Goal: Communication & Community: Answer question/provide support

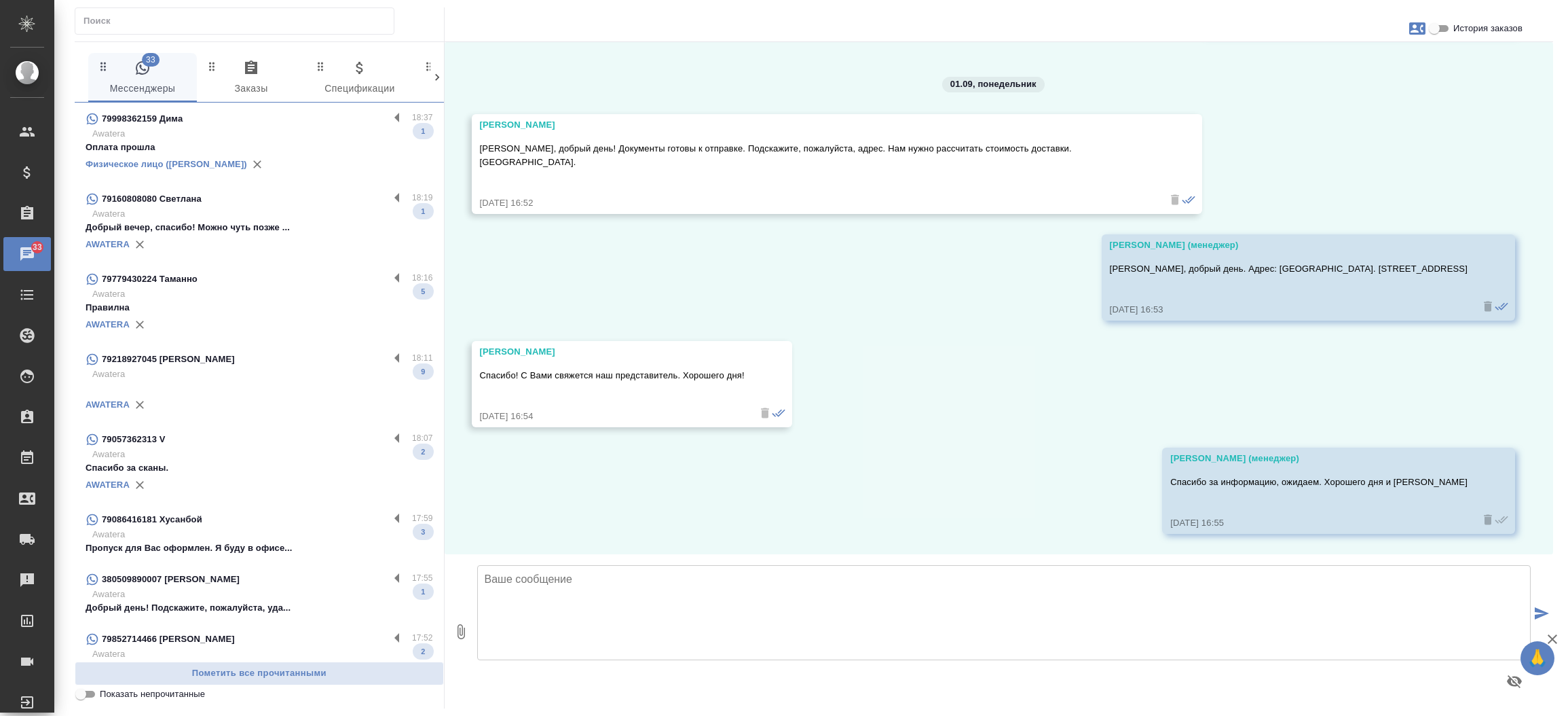
scroll to position [9393, 0]
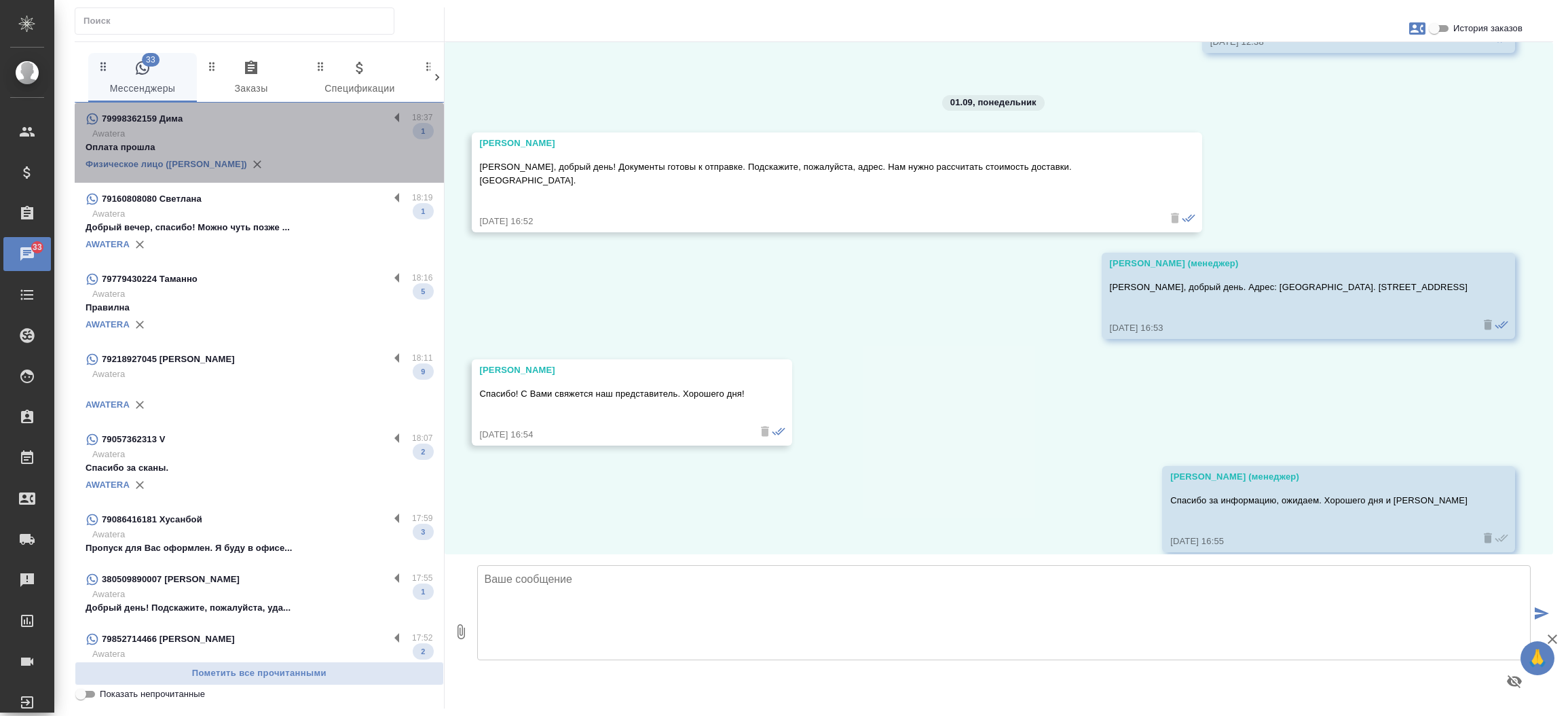
click at [276, 130] on p "Awatera" at bounding box center [262, 134] width 341 height 14
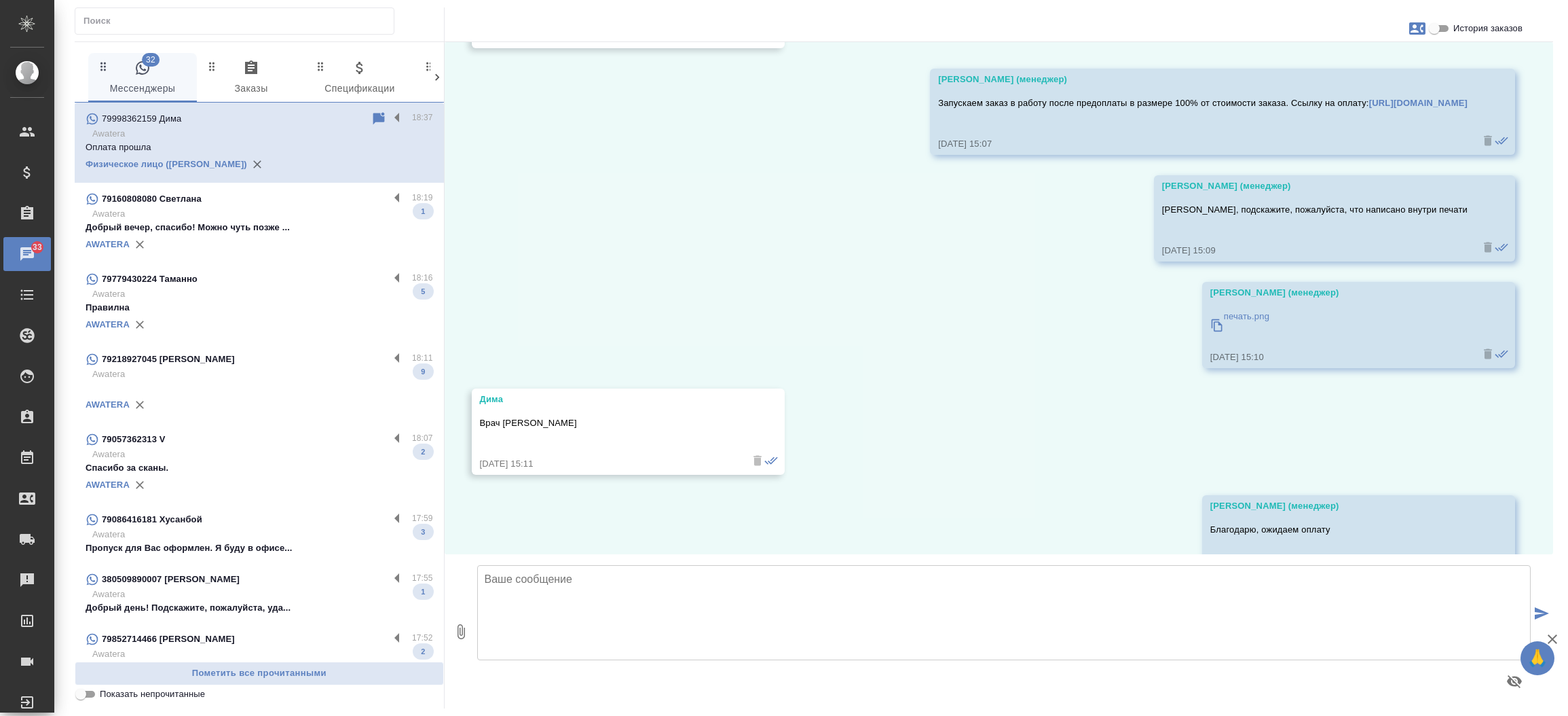
scroll to position [10331, 0]
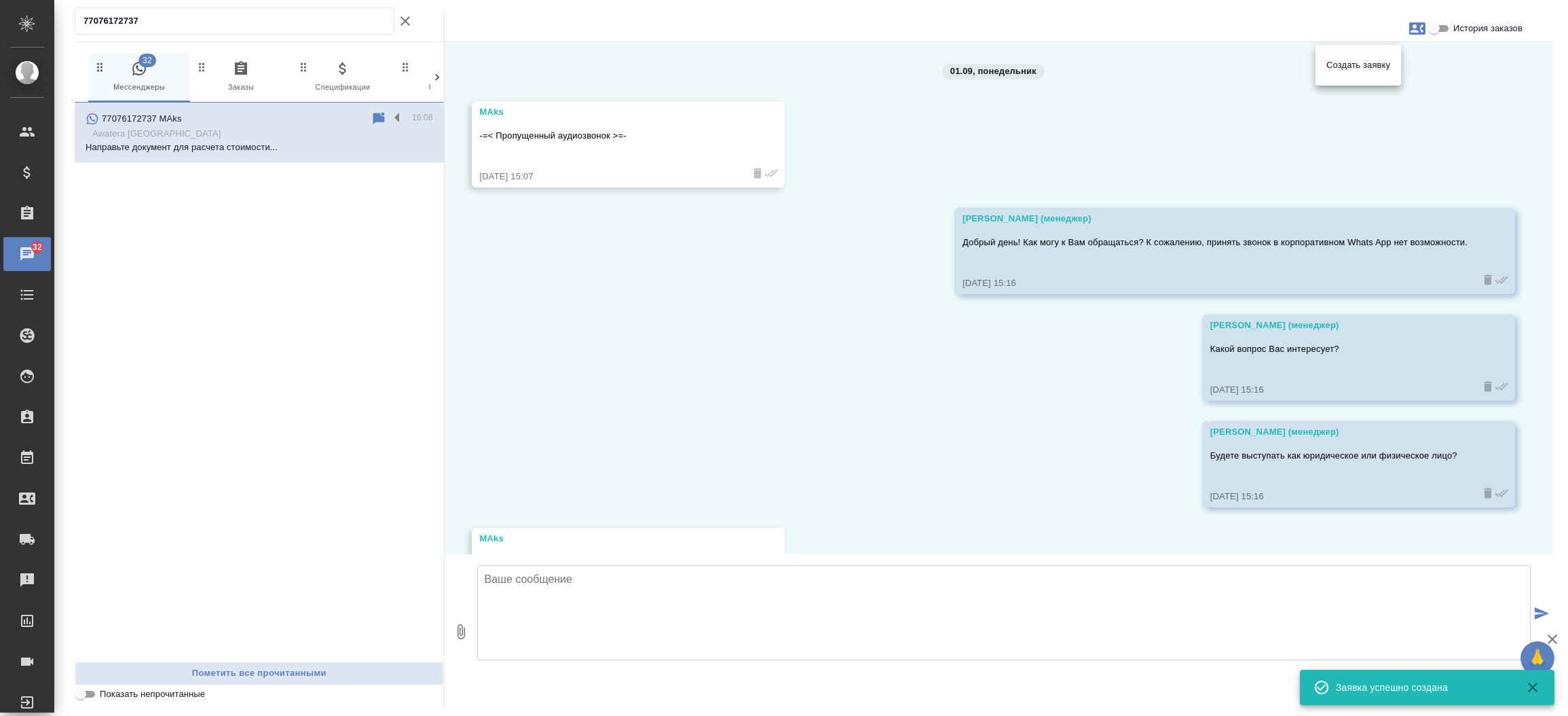
scroll to position [186, 0]
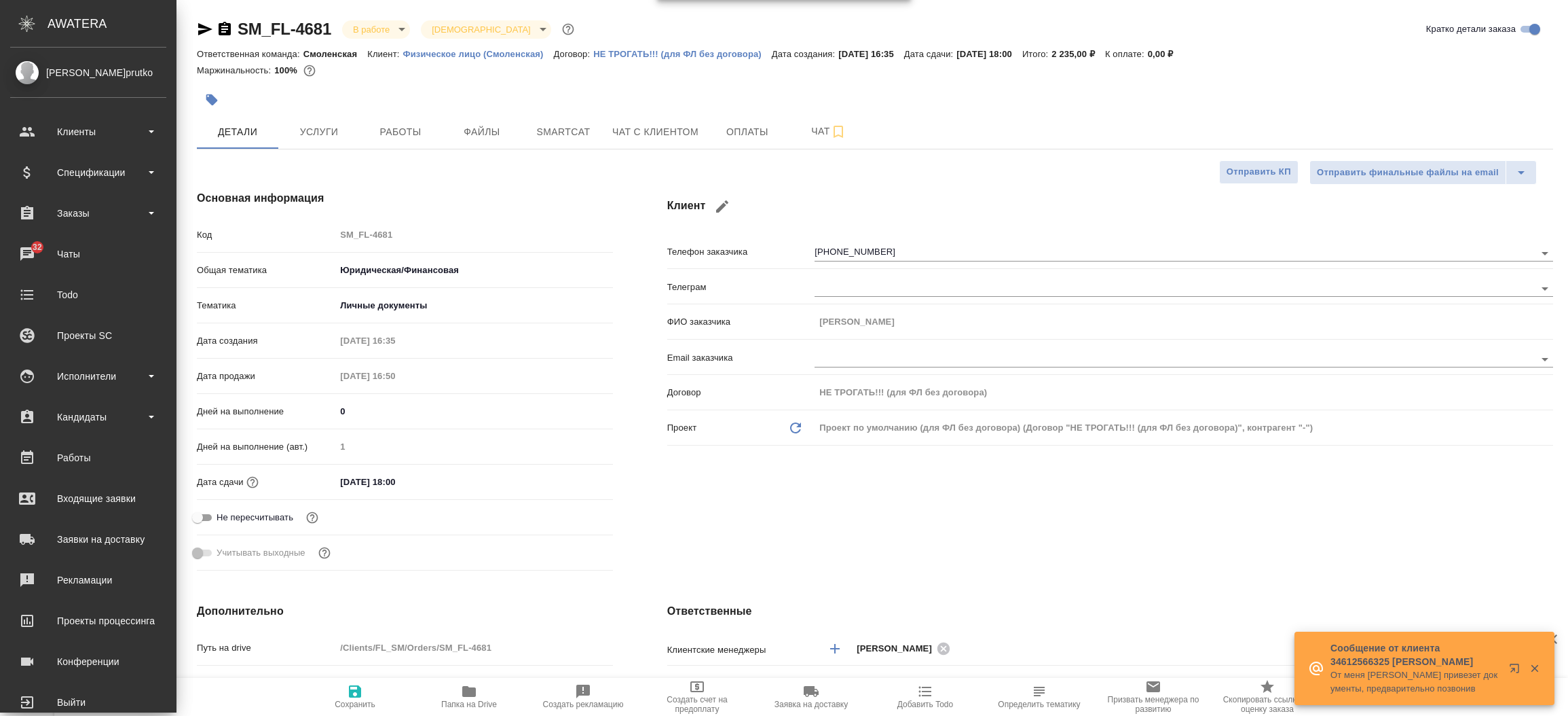
select select "RU"
click at [38, 238] on link "32 Чаты" at bounding box center [88, 254] width 170 height 34
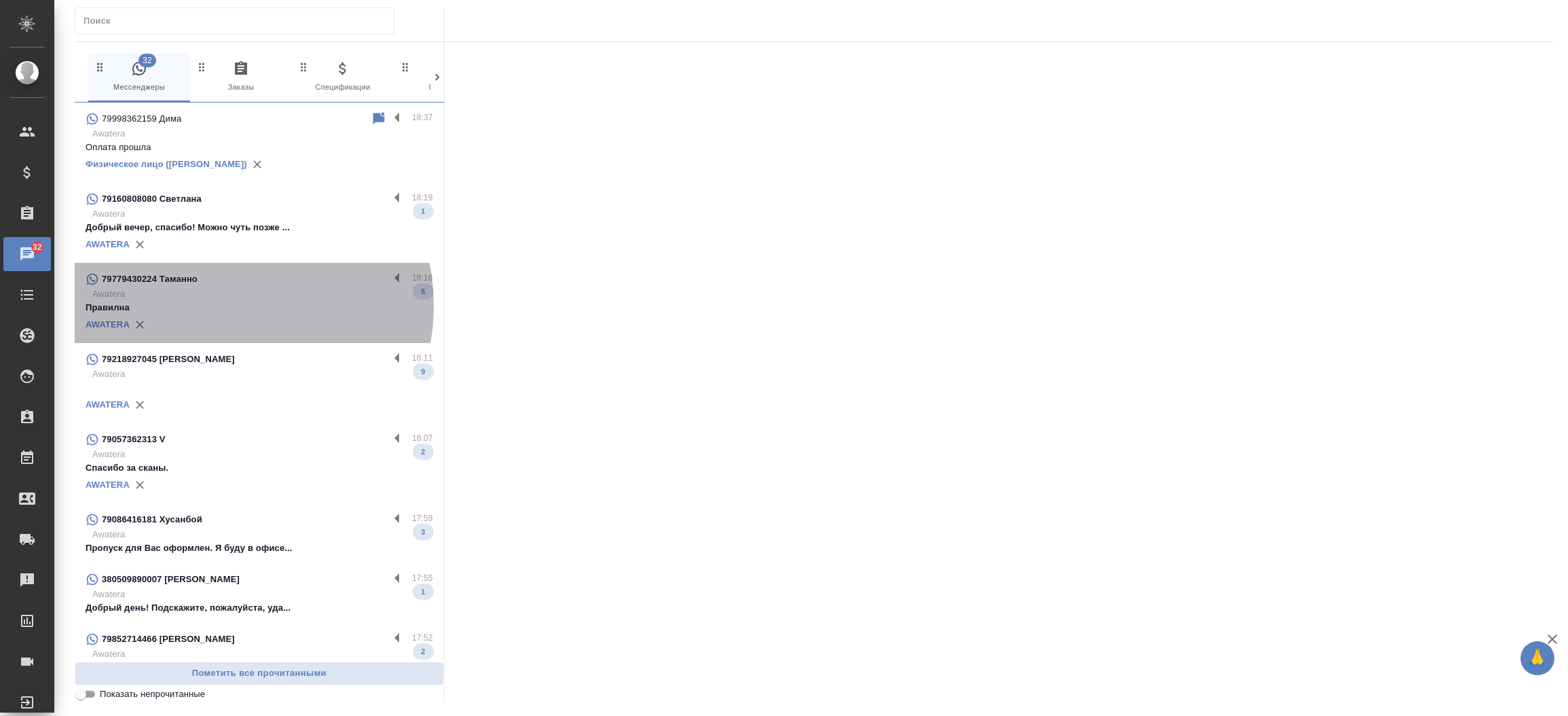
click at [222, 306] on p "Правилна" at bounding box center [259, 308] width 348 height 14
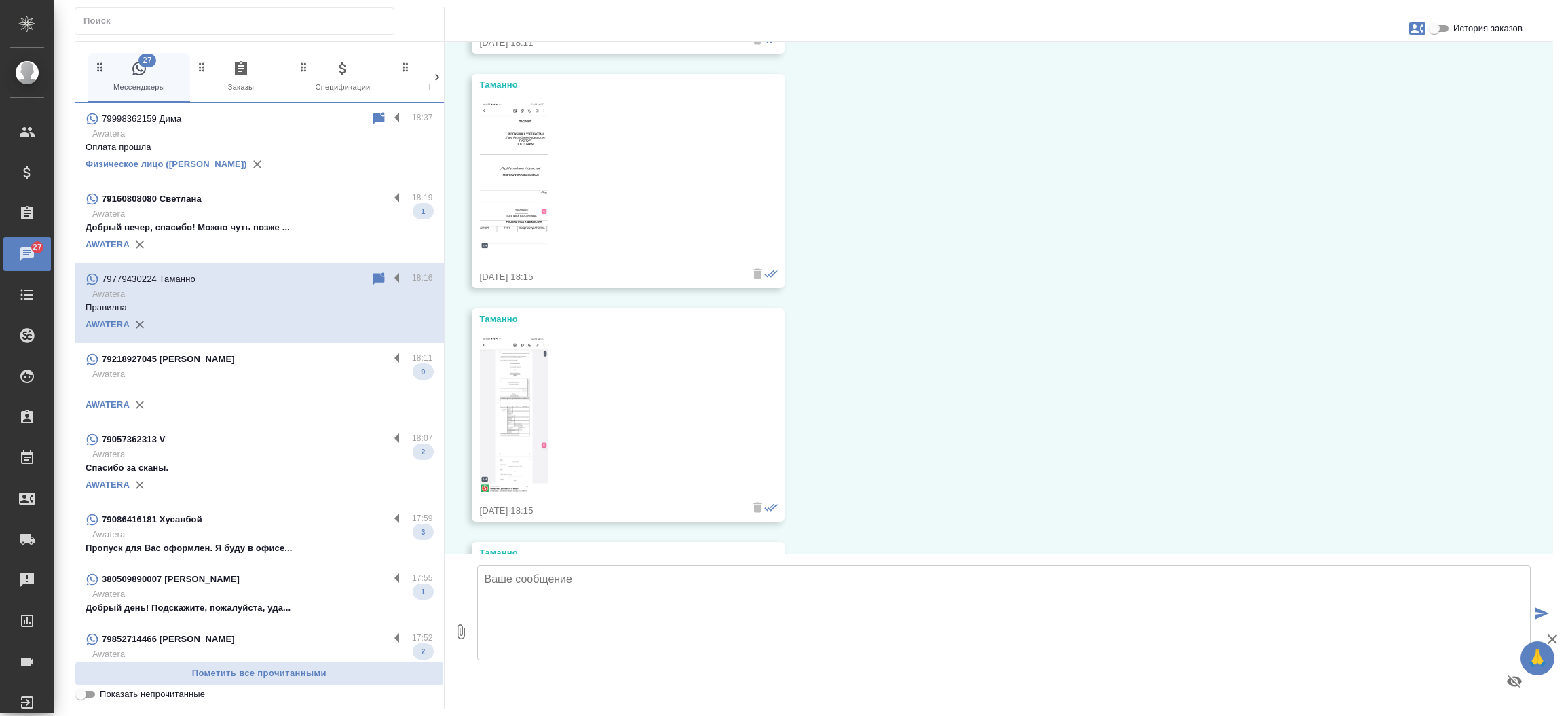
scroll to position [553, 0]
click at [1441, 27] on input "История заказов" at bounding box center [1434, 28] width 49 height 16
checkbox input "true"
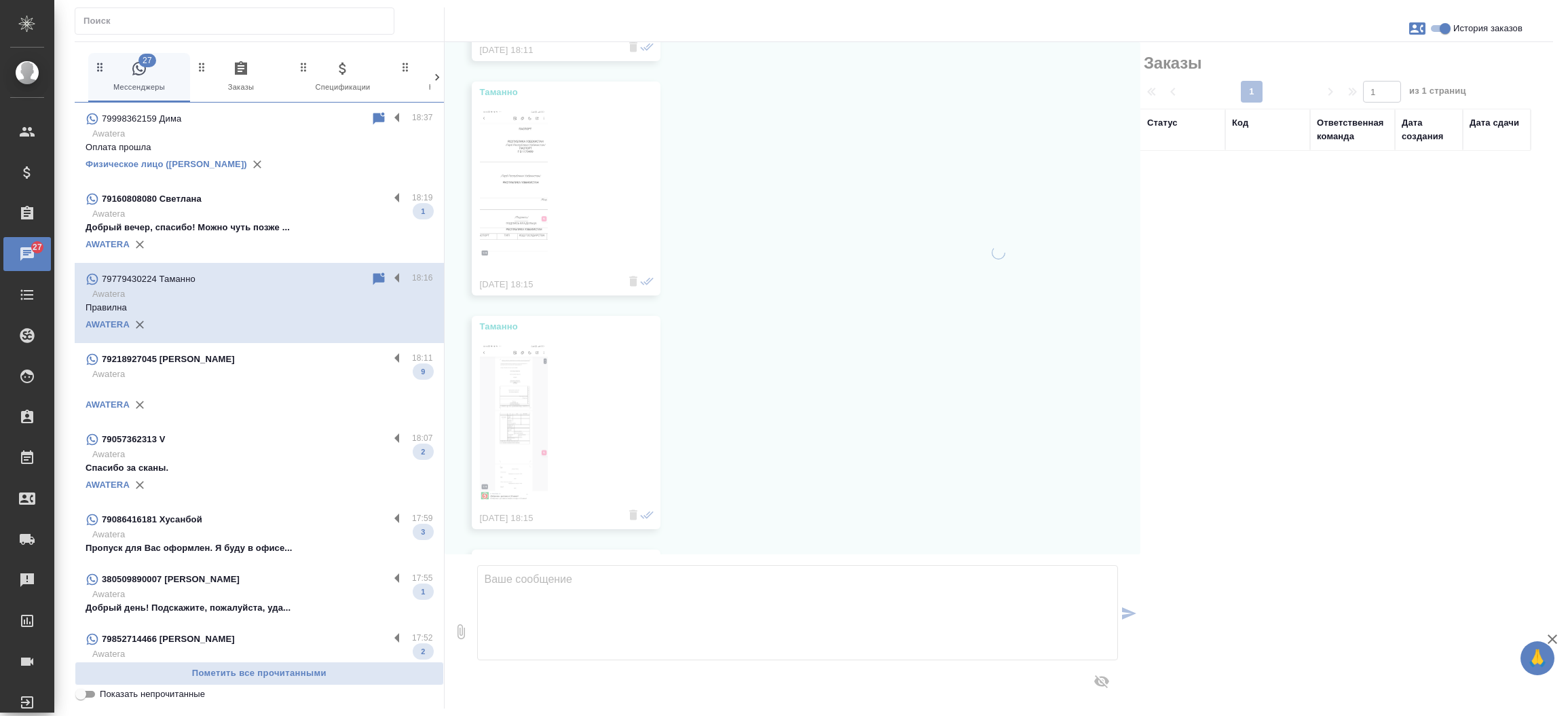
scroll to position [567, 0]
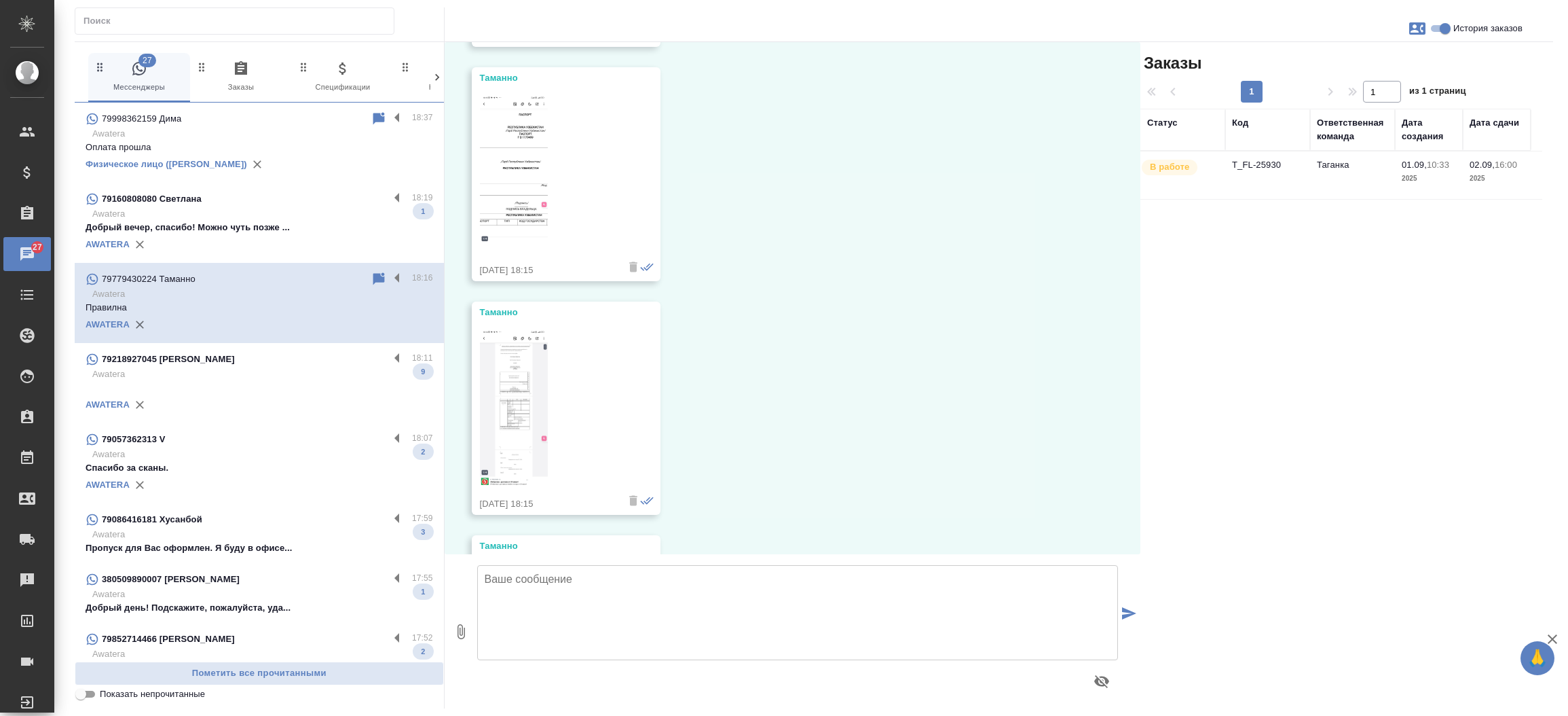
click at [1265, 169] on td "T_FL-25930" at bounding box center [1267, 176] width 85 height 48
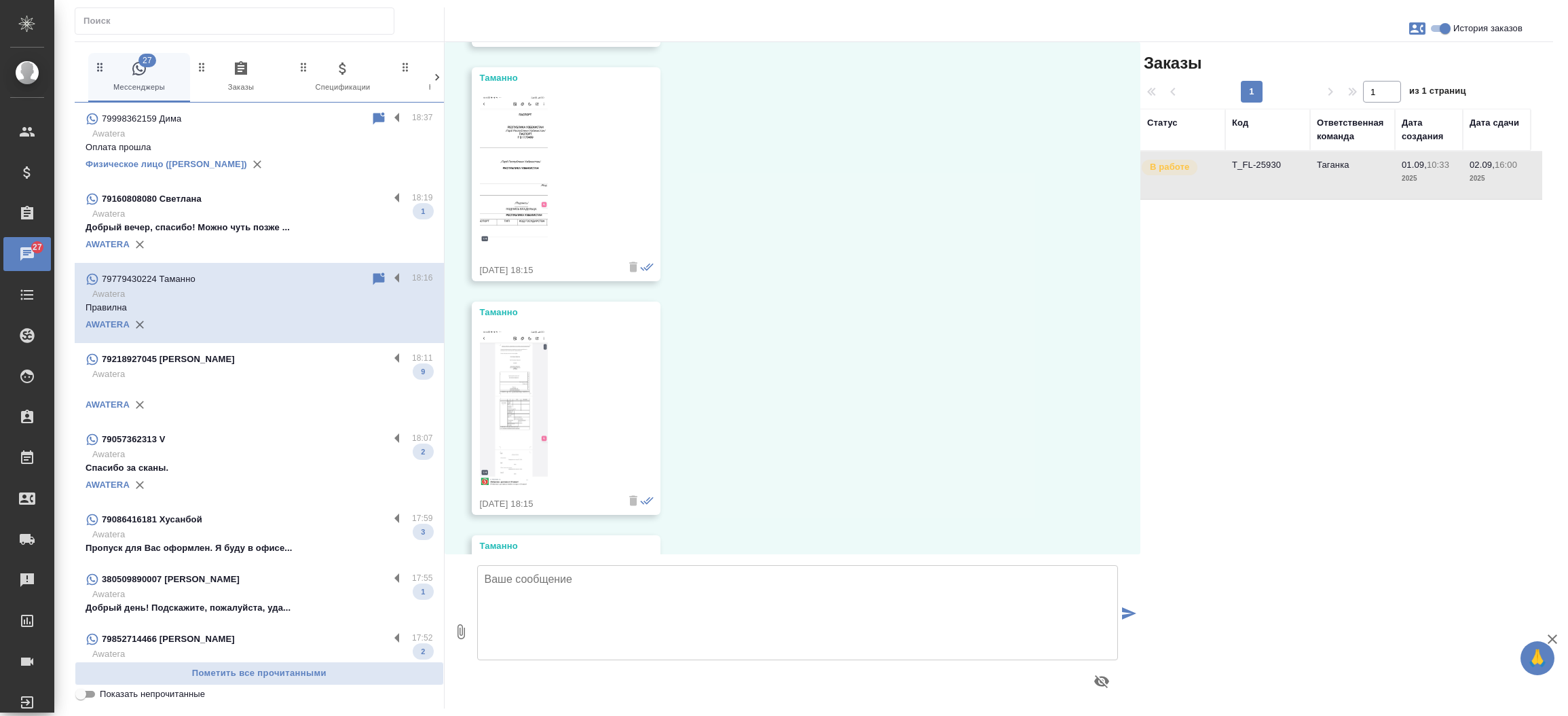
click at [1265, 169] on td "T_FL-25930" at bounding box center [1267, 176] width 85 height 48
click at [228, 231] on p "Добрый вечер, спасибо! Можно чуть позже ..." at bounding box center [259, 228] width 348 height 14
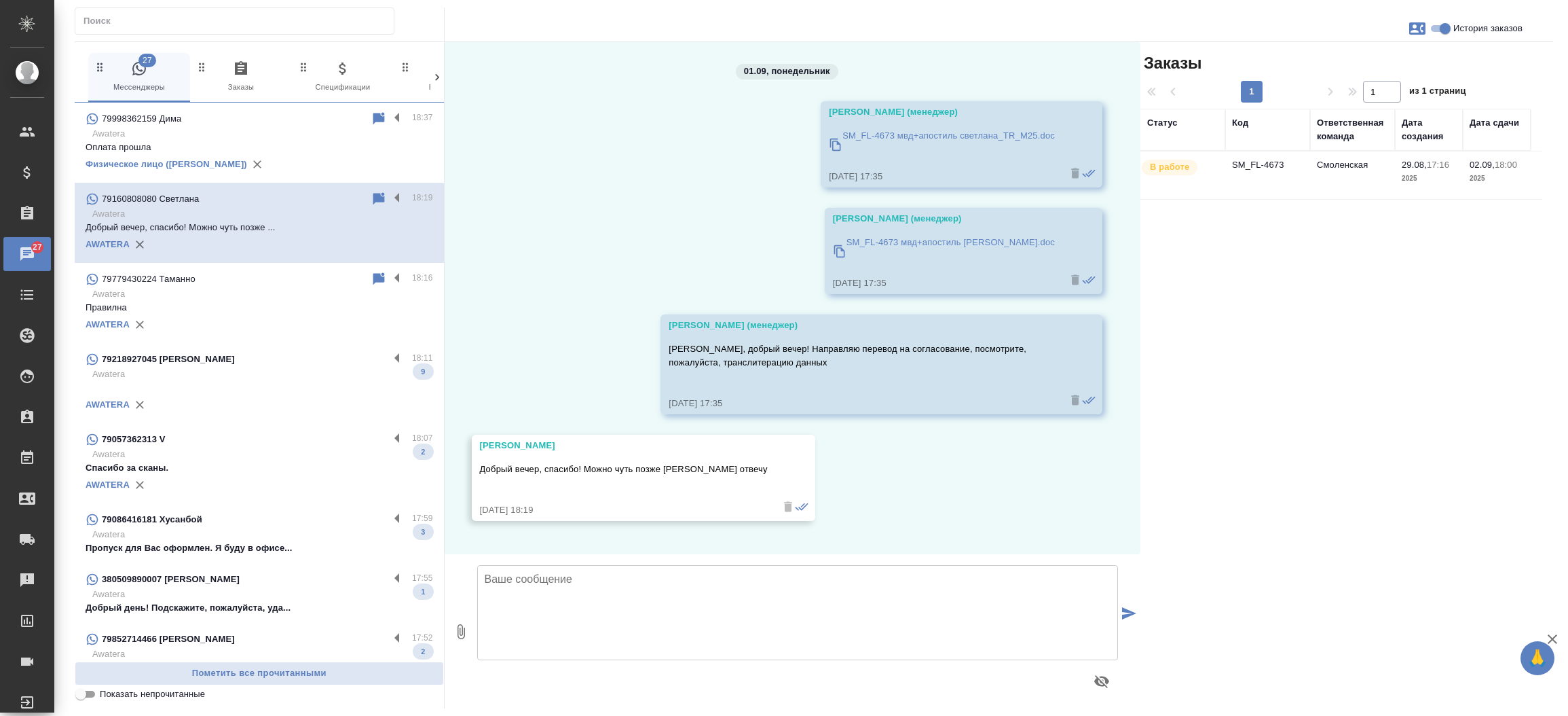
scroll to position [0, 0]
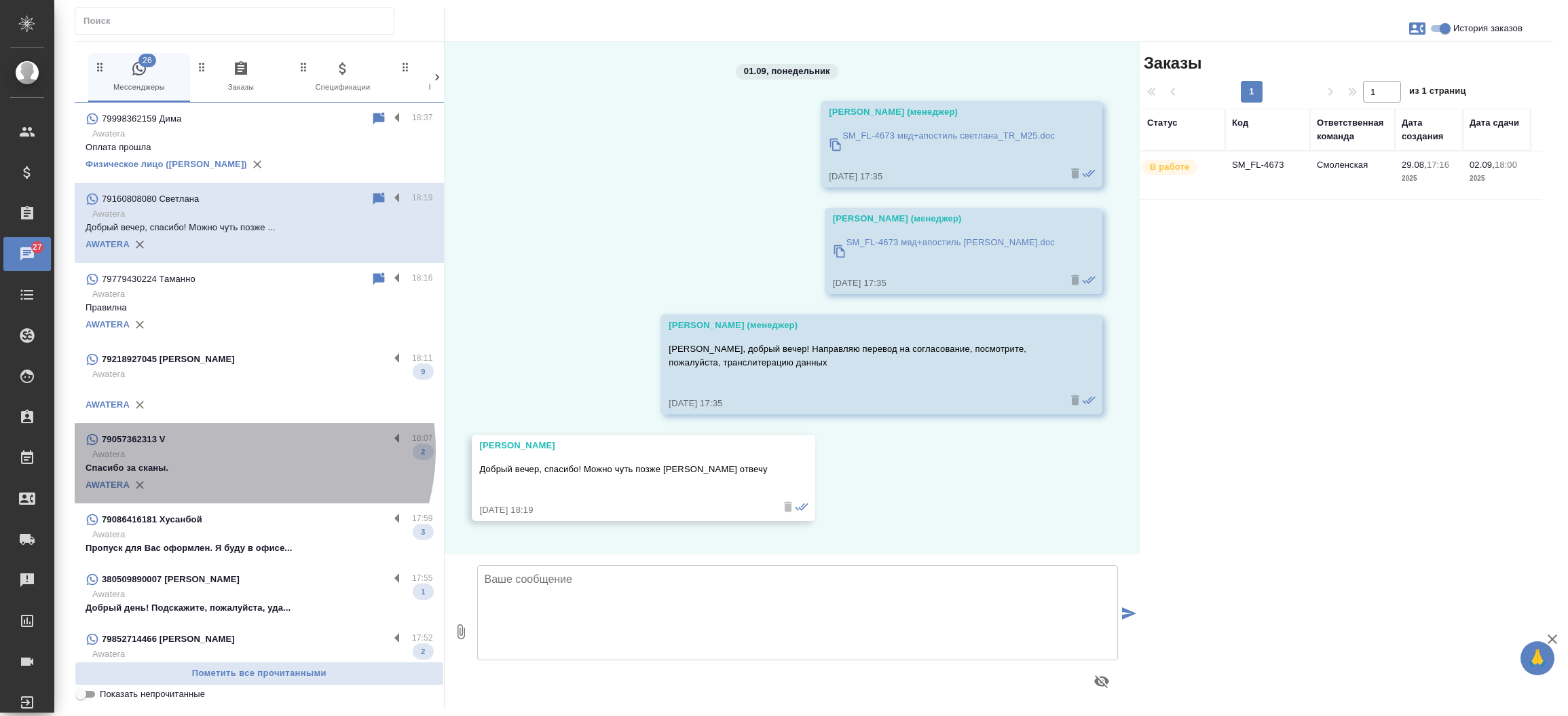
click at [222, 450] on p "Awatera" at bounding box center [262, 454] width 341 height 14
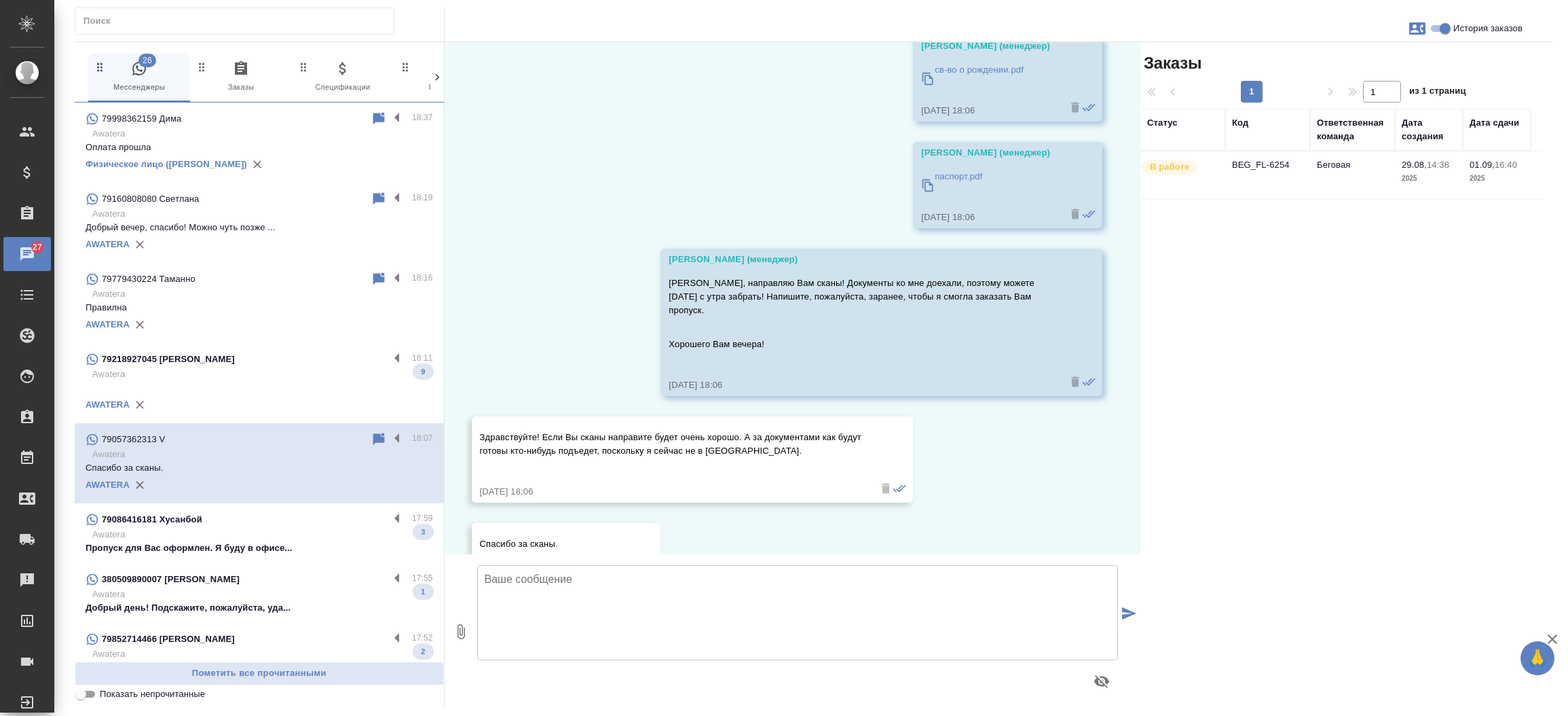
scroll to position [548, 0]
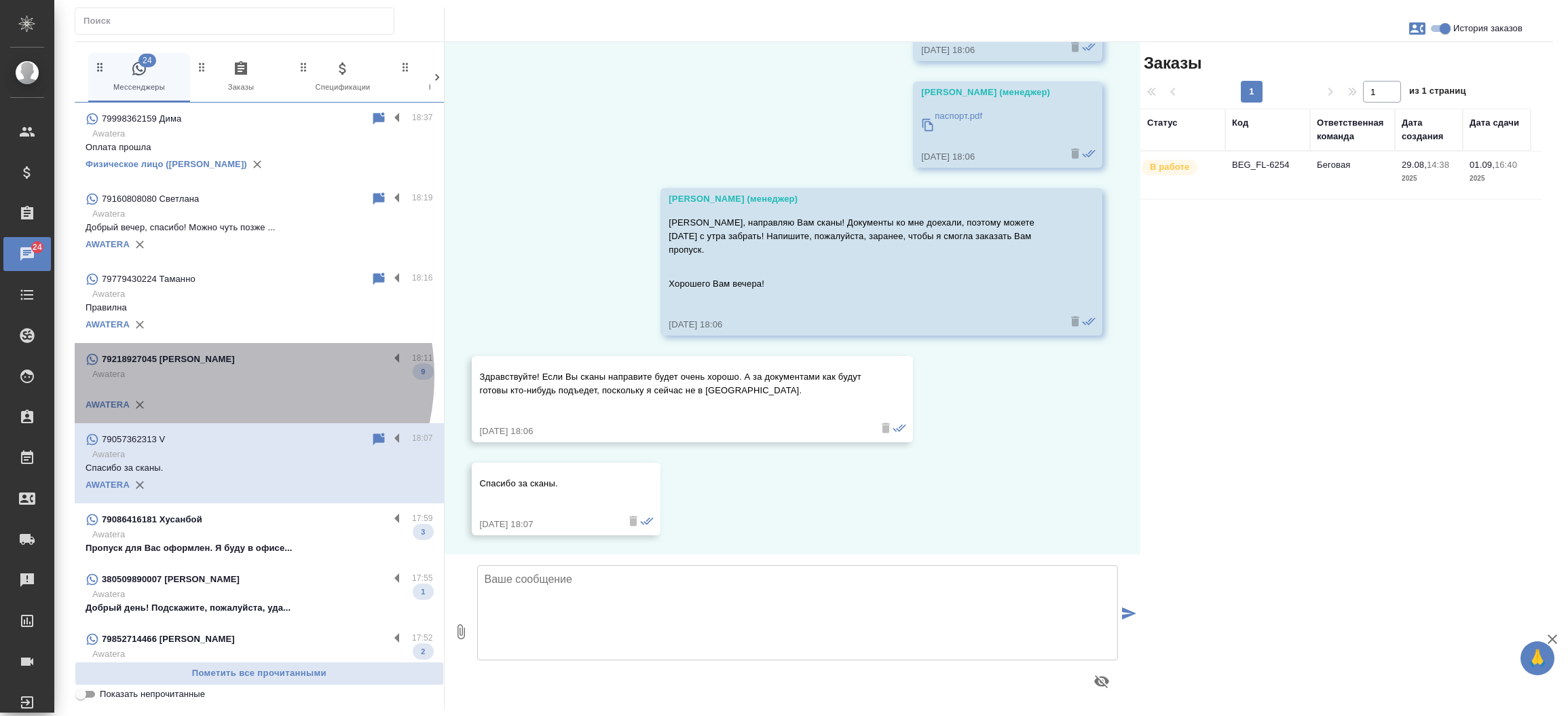
click at [215, 376] on p "Awatera" at bounding box center [262, 374] width 341 height 14
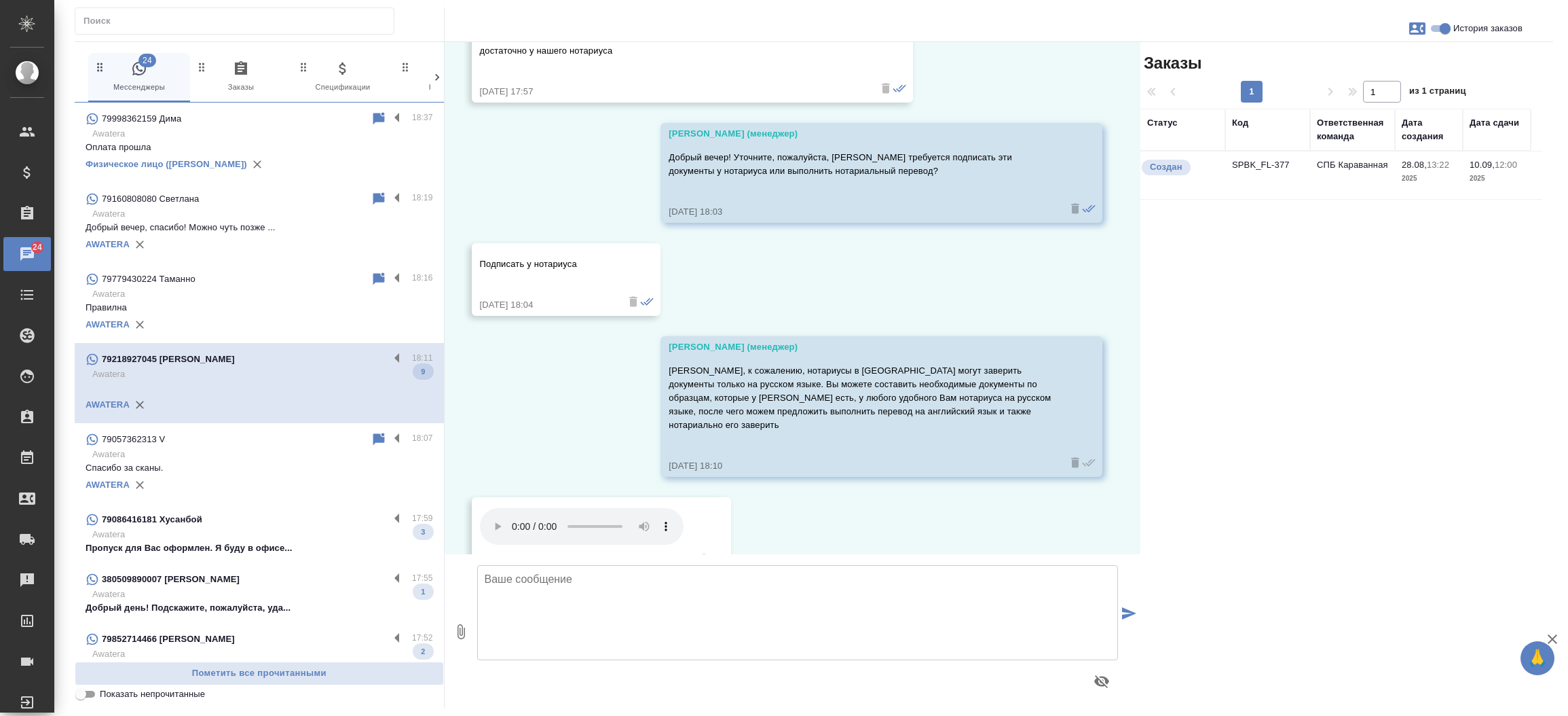
scroll to position [1058, 0]
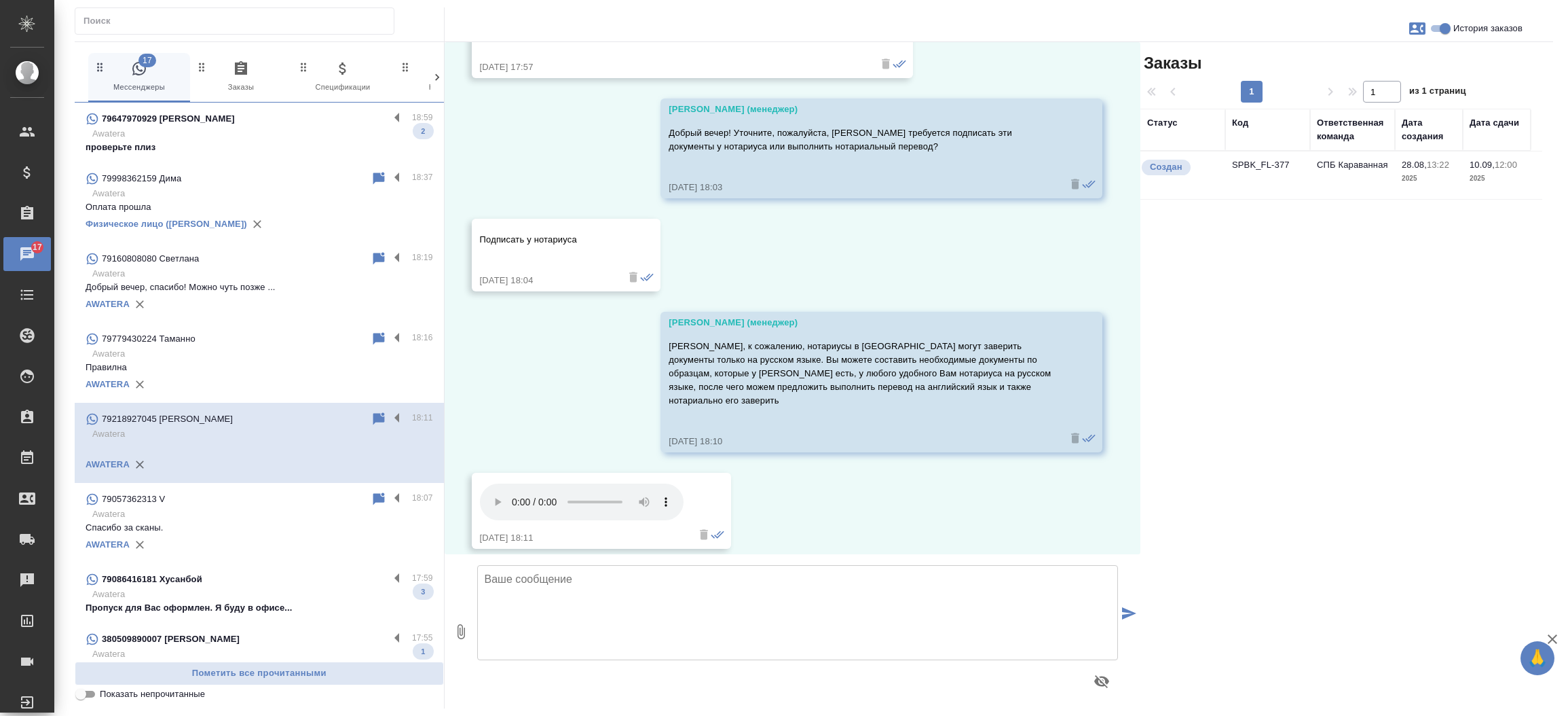
click at [1245, 159] on td "SPBK_FL-377" at bounding box center [1267, 176] width 85 height 48
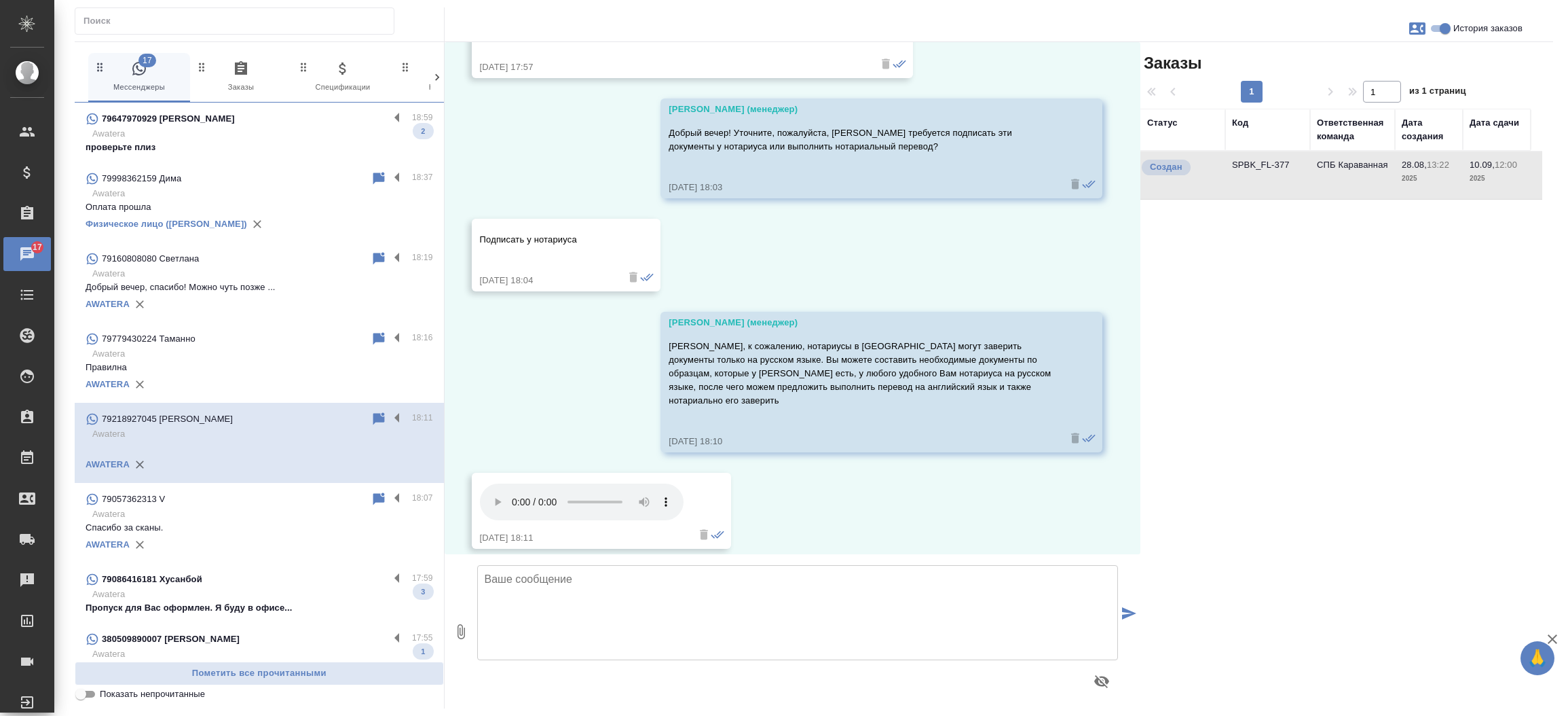
click at [1245, 159] on td "SPBK_FL-377" at bounding box center [1267, 176] width 85 height 48
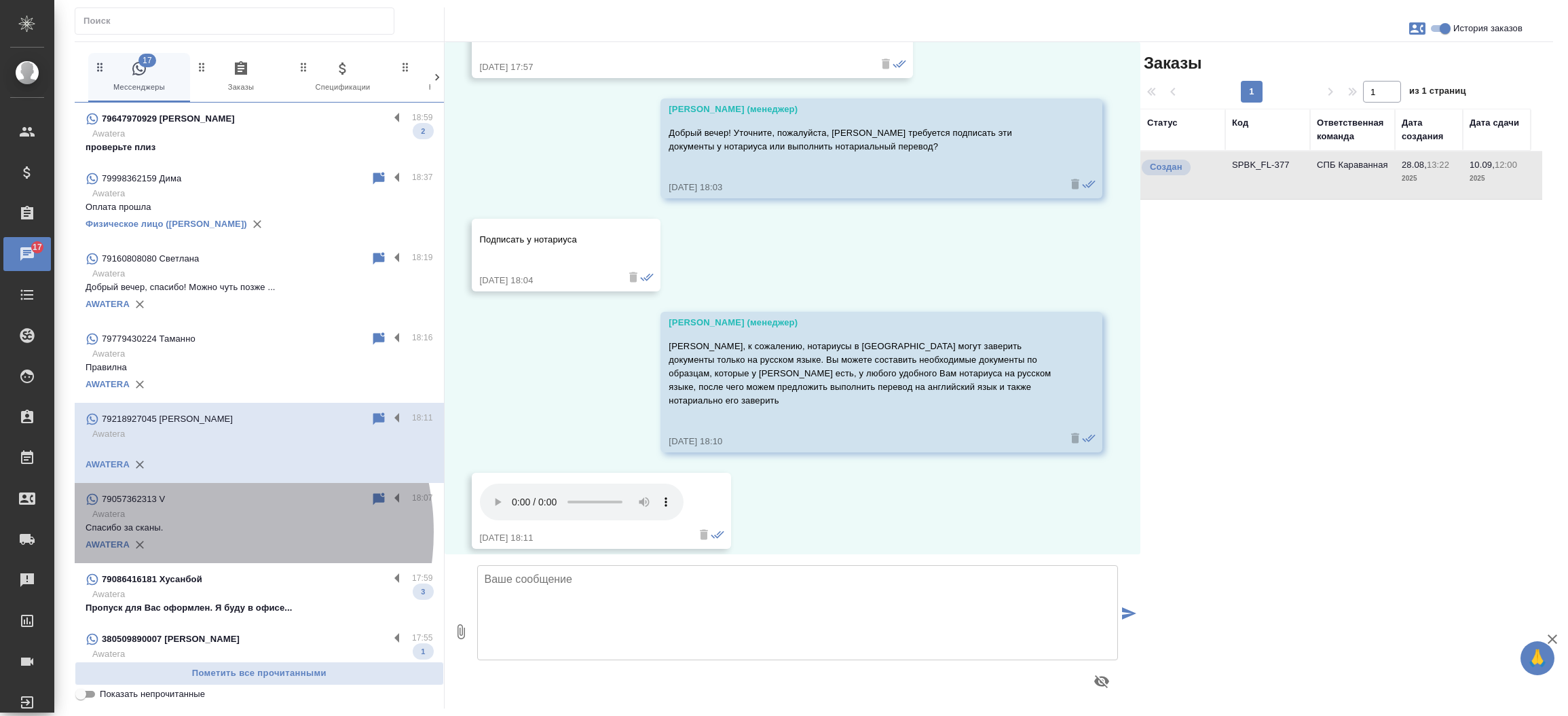
click at [189, 532] on p "Спасибо за сканы." at bounding box center [259, 528] width 348 height 14
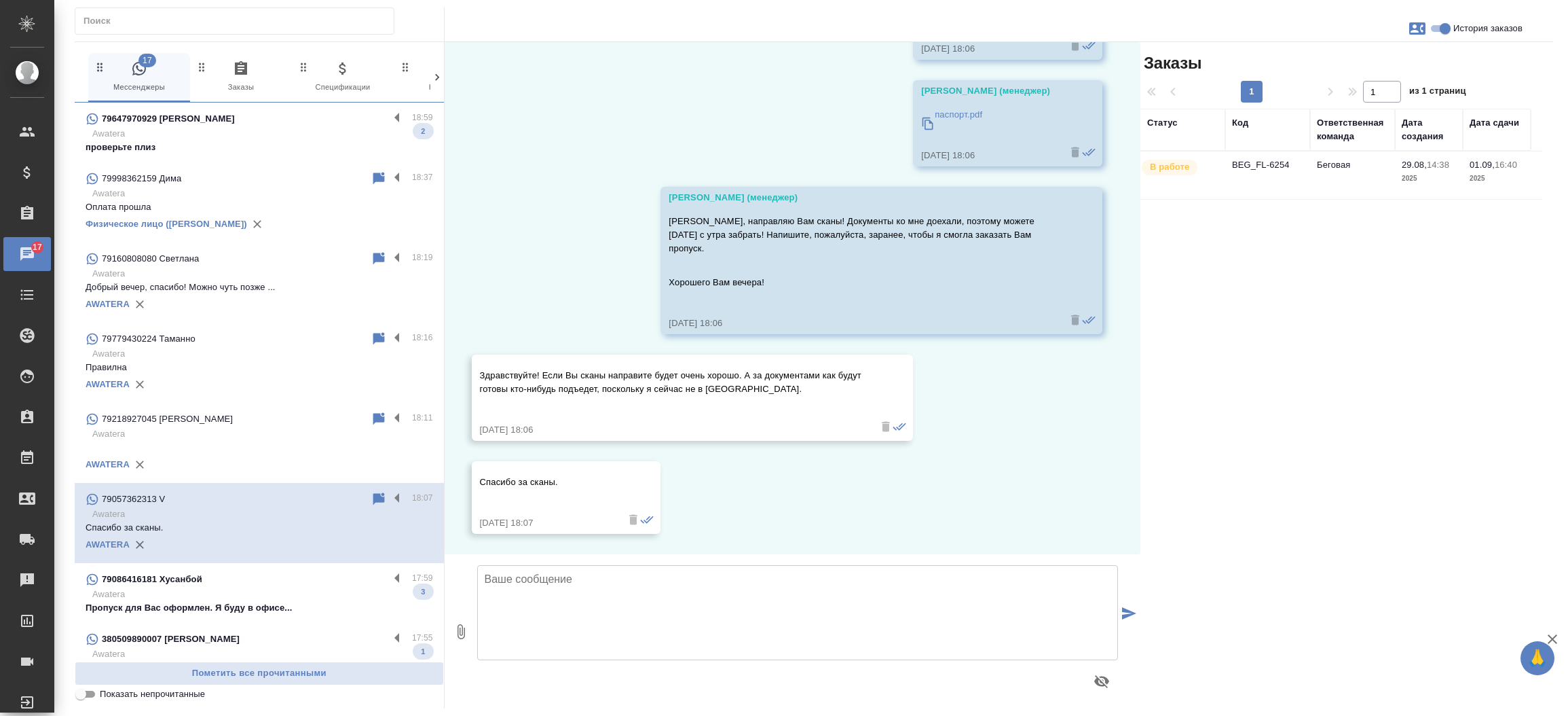
scroll to position [548, 0]
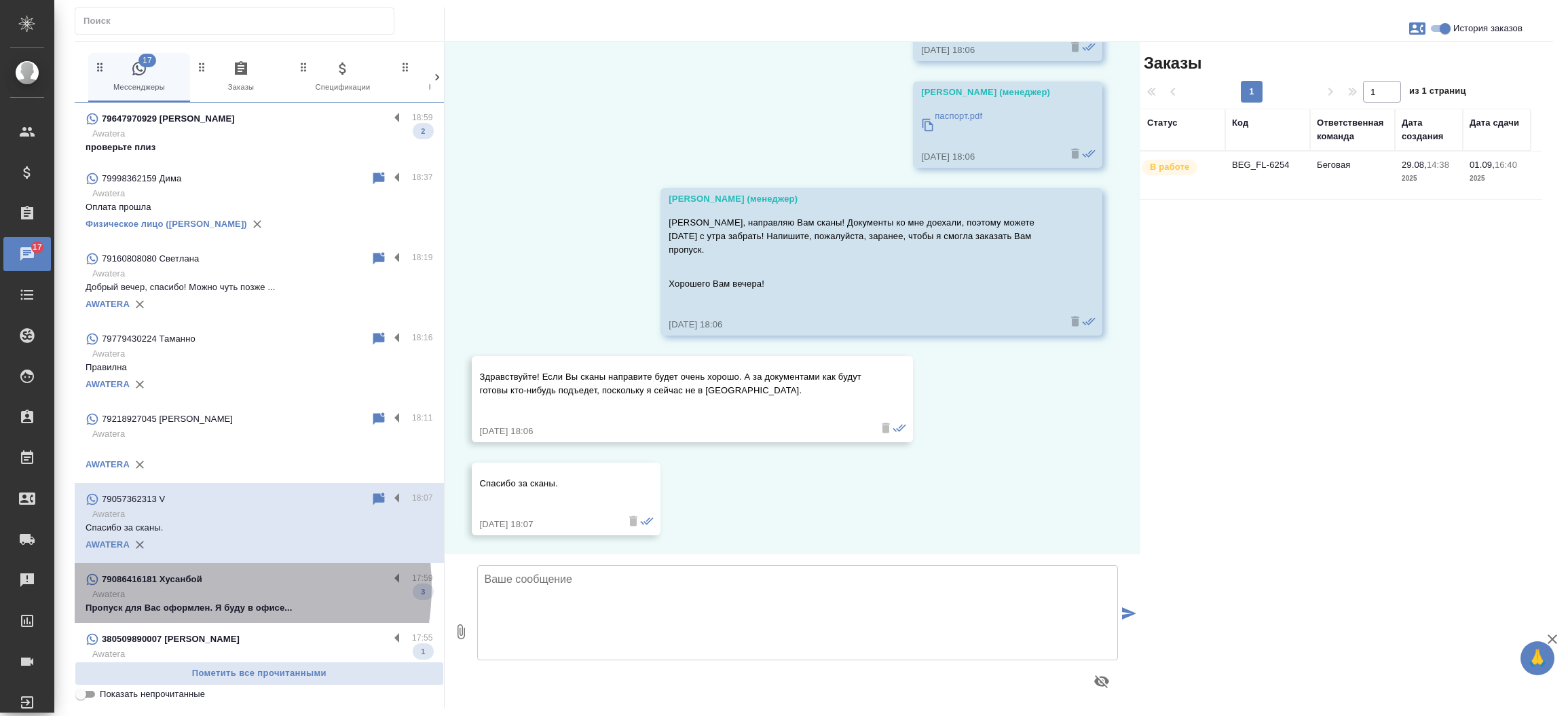
click at [193, 587] on div "79086416181 Хусанбой" at bounding box center [237, 579] width 303 height 16
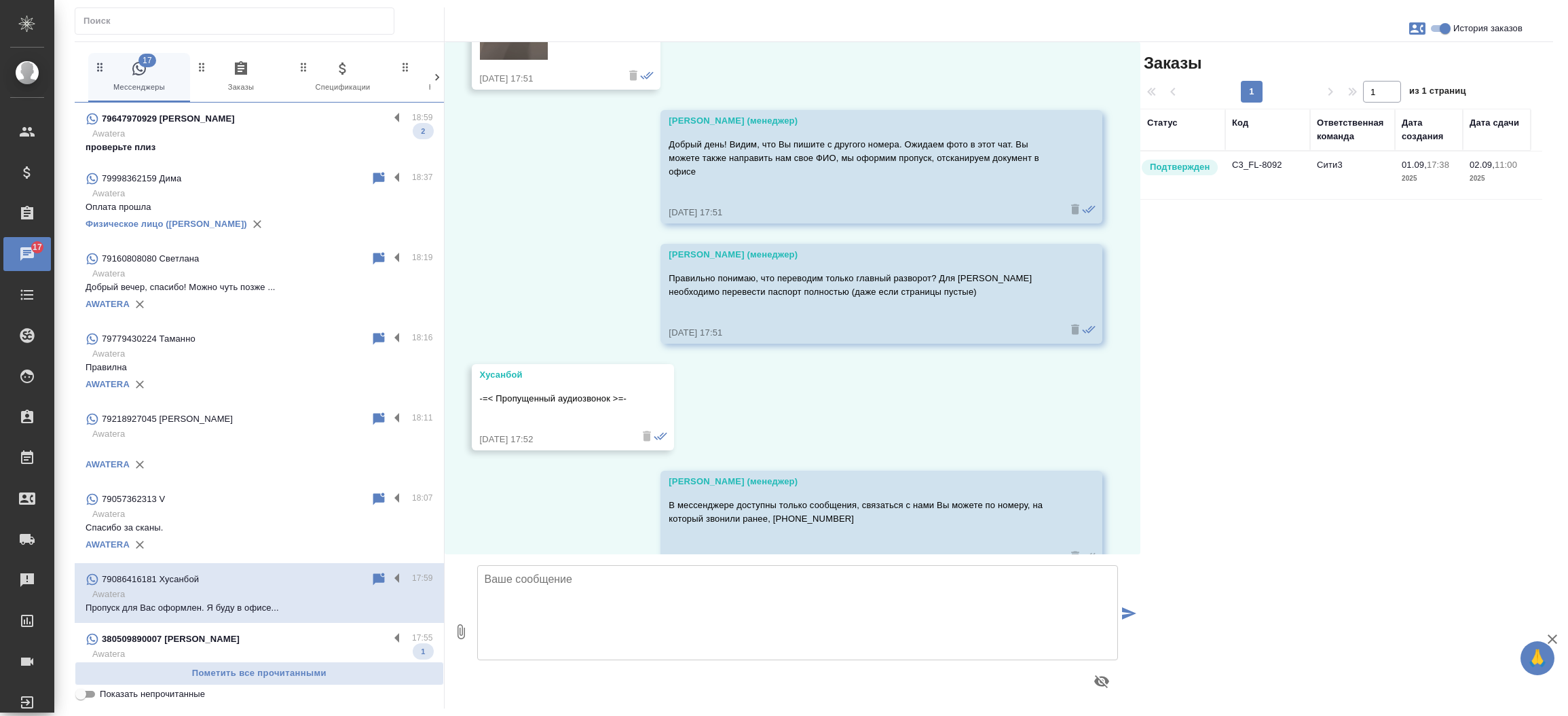
scroll to position [470, 0]
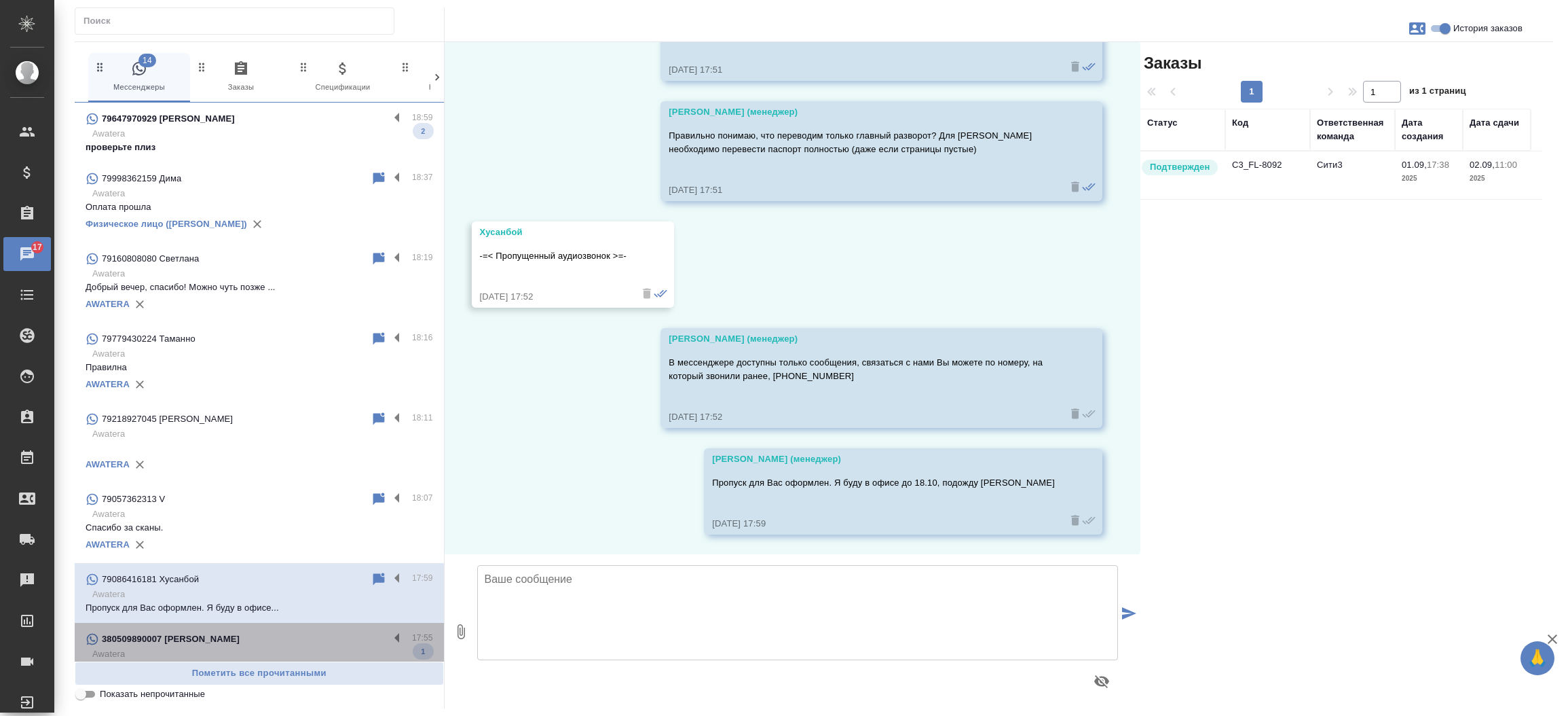
click at [279, 636] on div "380509890007 [PERSON_NAME]" at bounding box center [237, 639] width 303 height 16
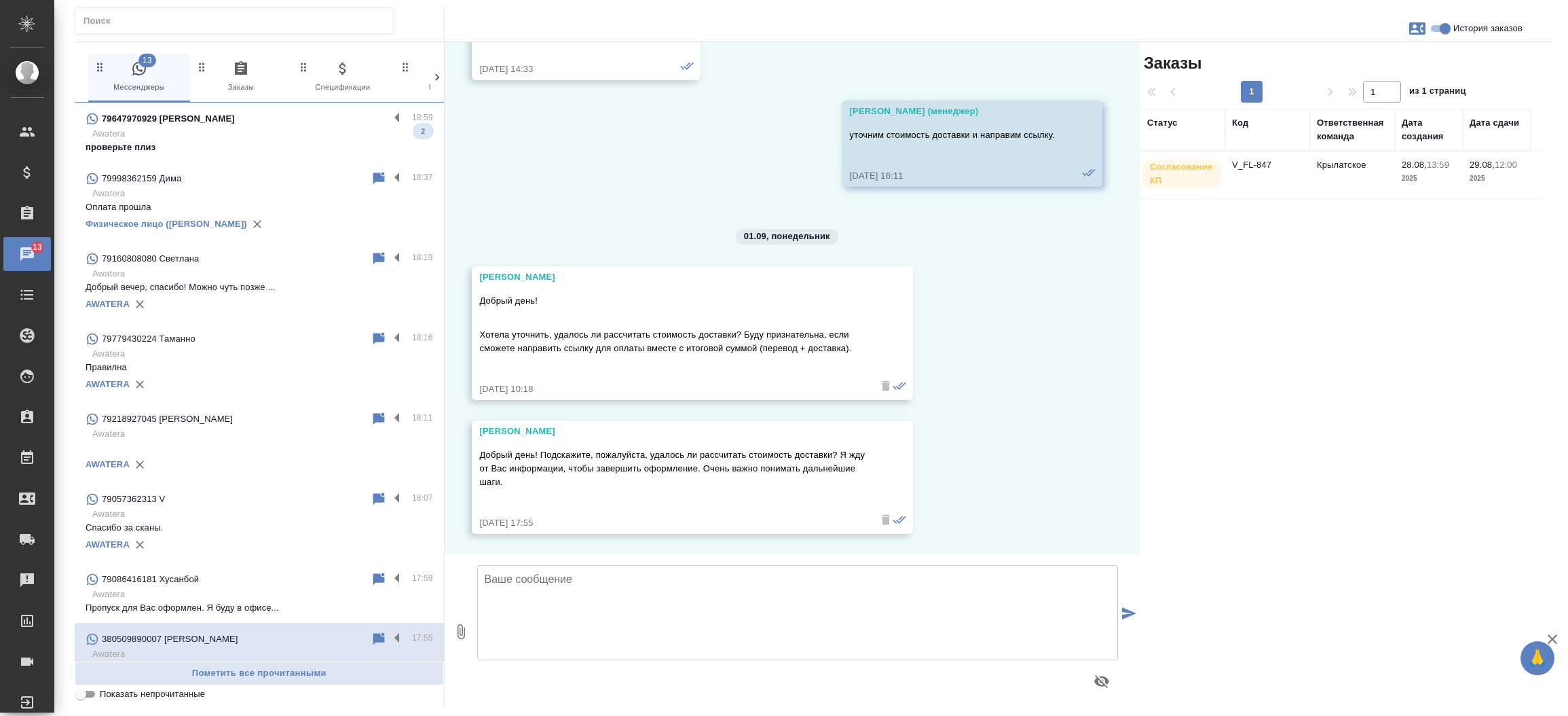
scroll to position [1078, 0]
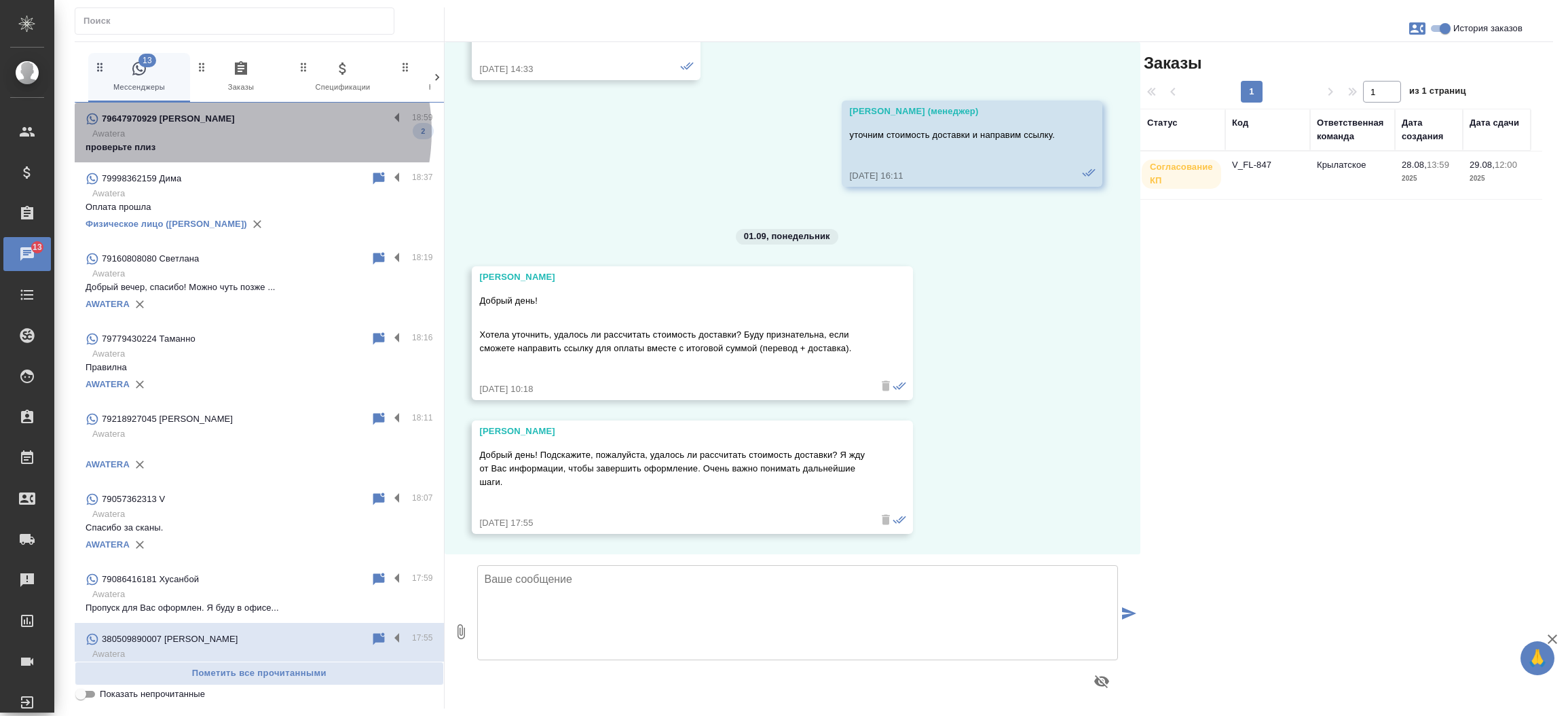
click at [239, 132] on p "Awatera" at bounding box center [262, 134] width 341 height 14
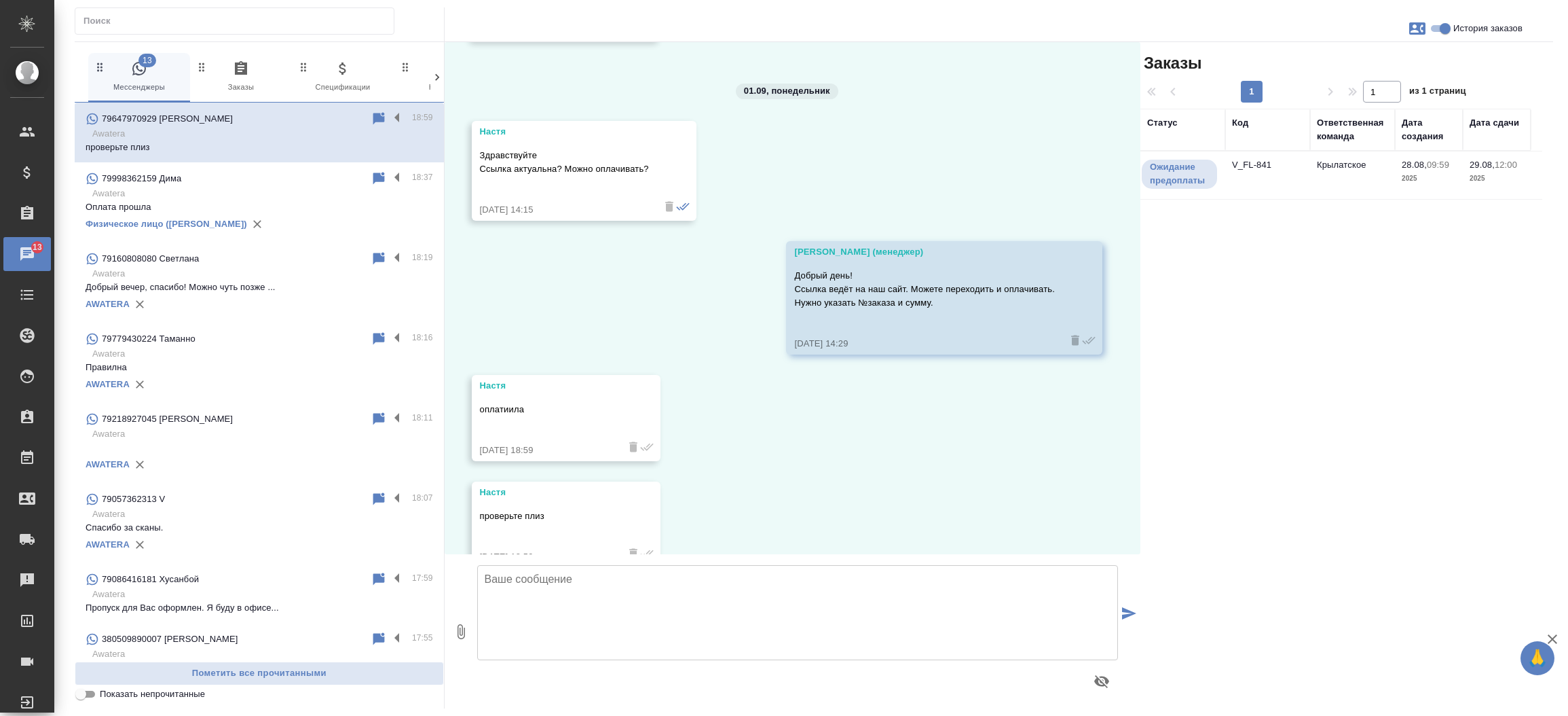
scroll to position [2736, 0]
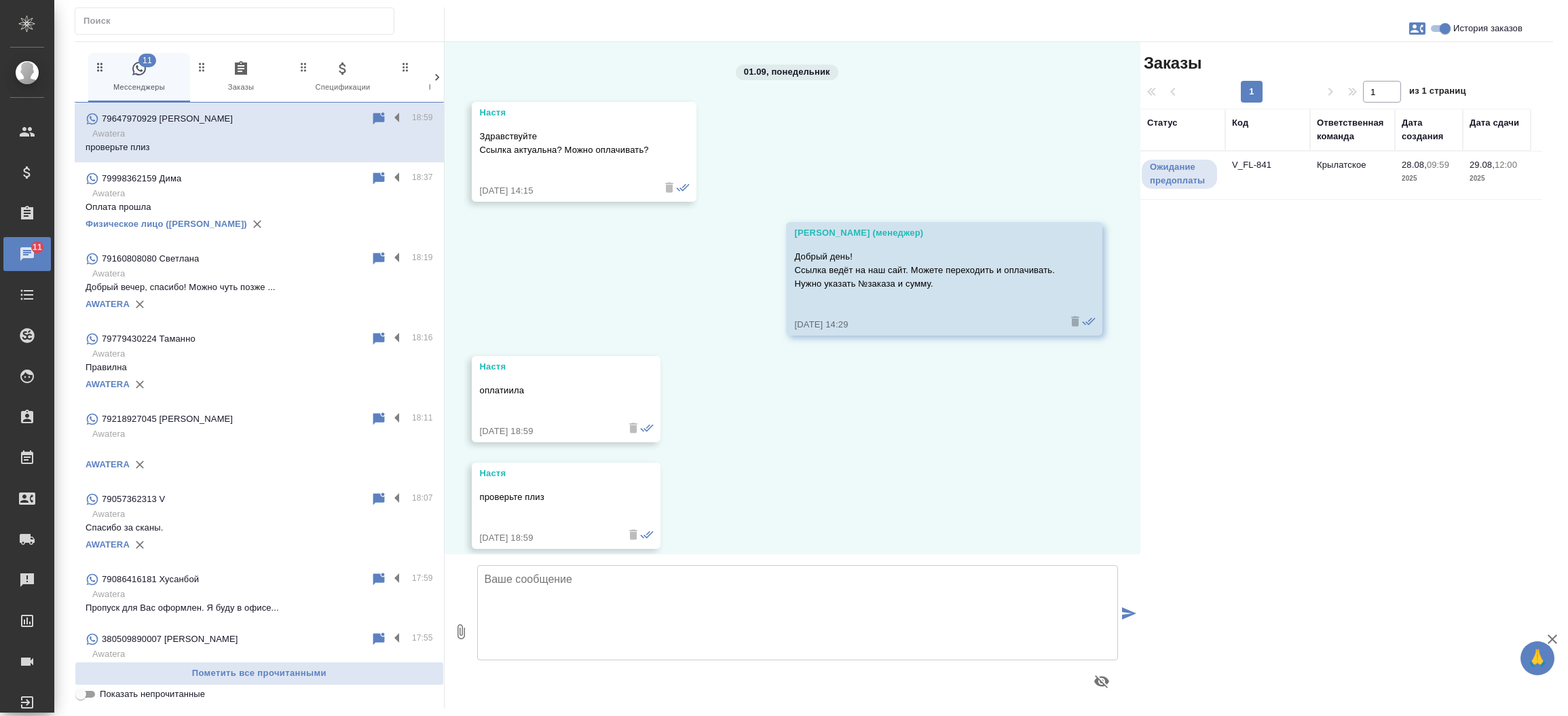
click at [1273, 169] on td "V_FL-841" at bounding box center [1267, 176] width 85 height 48
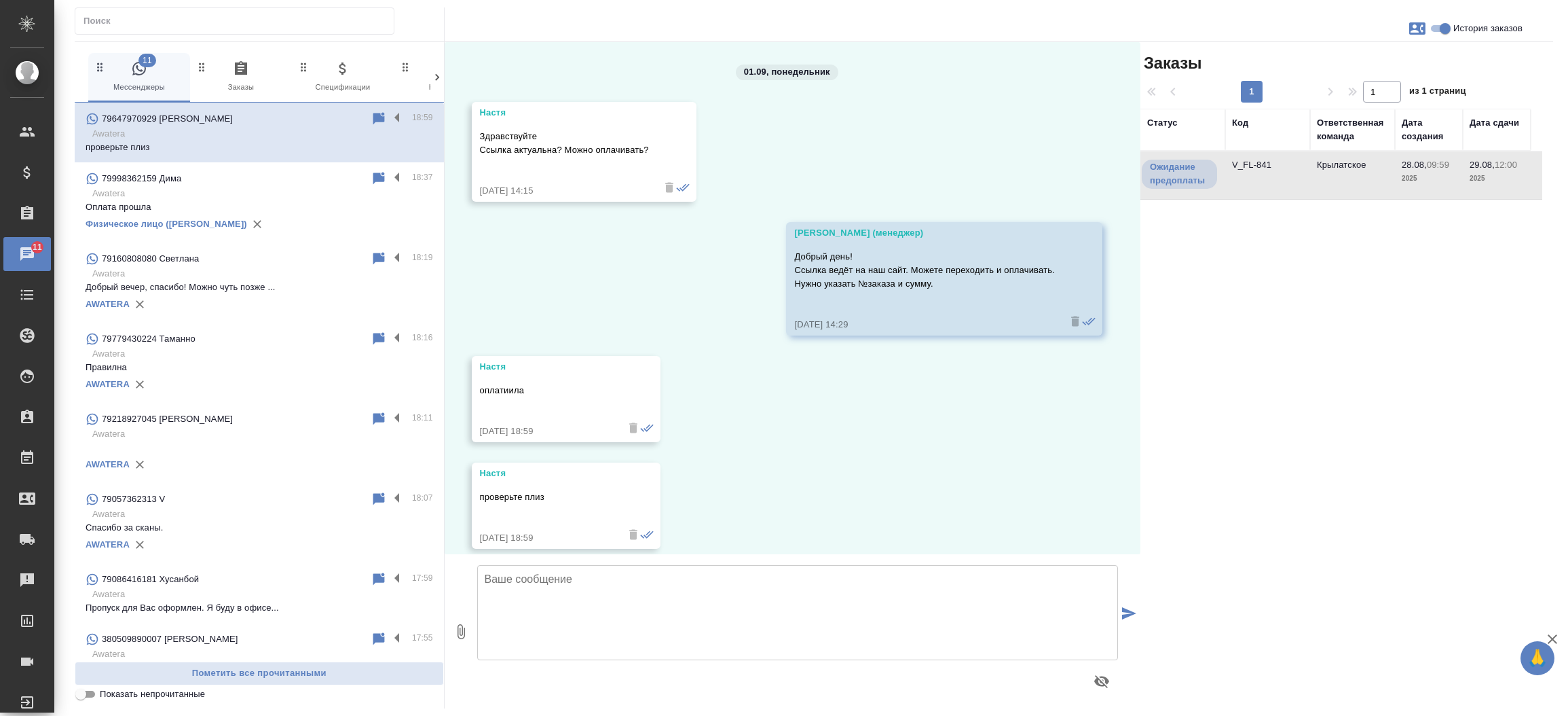
click at [1273, 169] on td "V_FL-841" at bounding box center [1267, 176] width 85 height 48
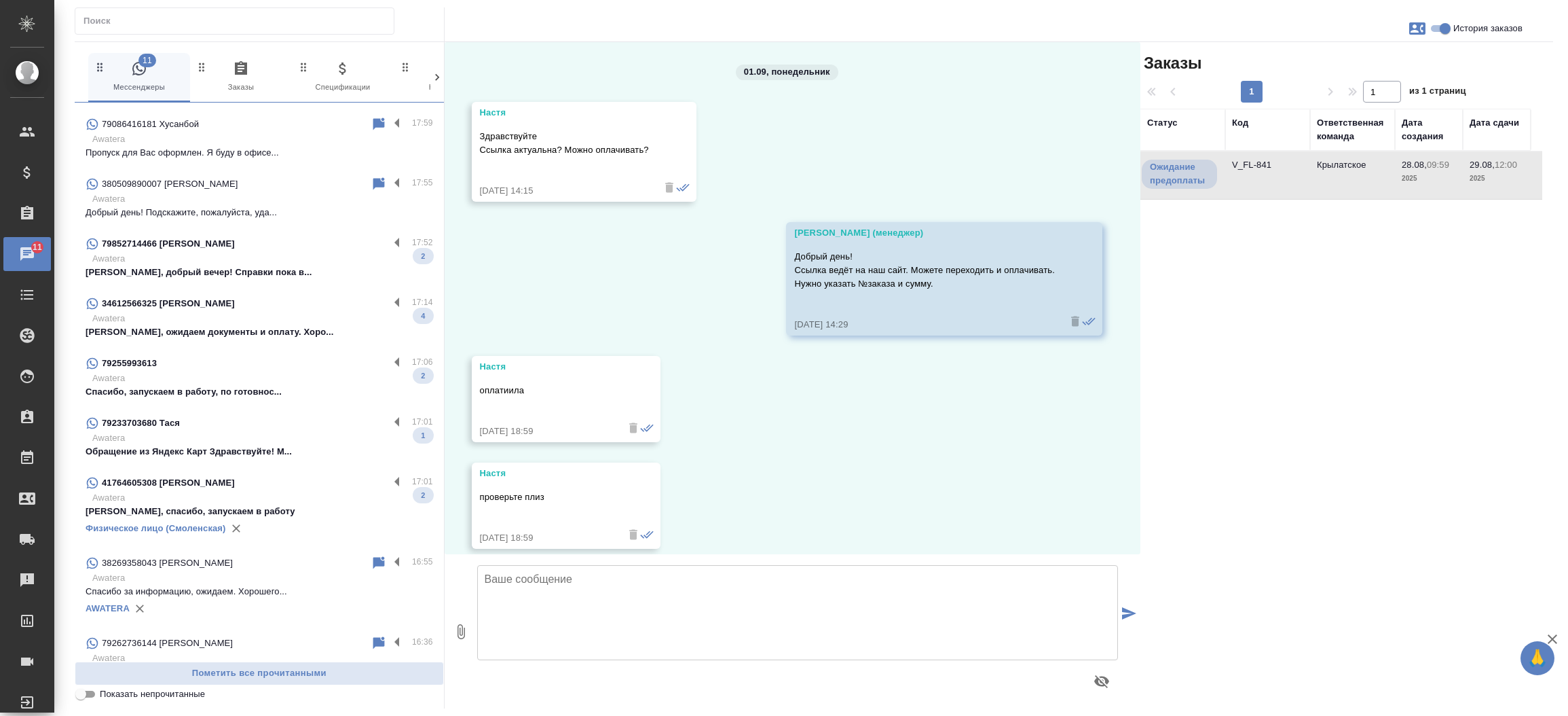
scroll to position [461, 0]
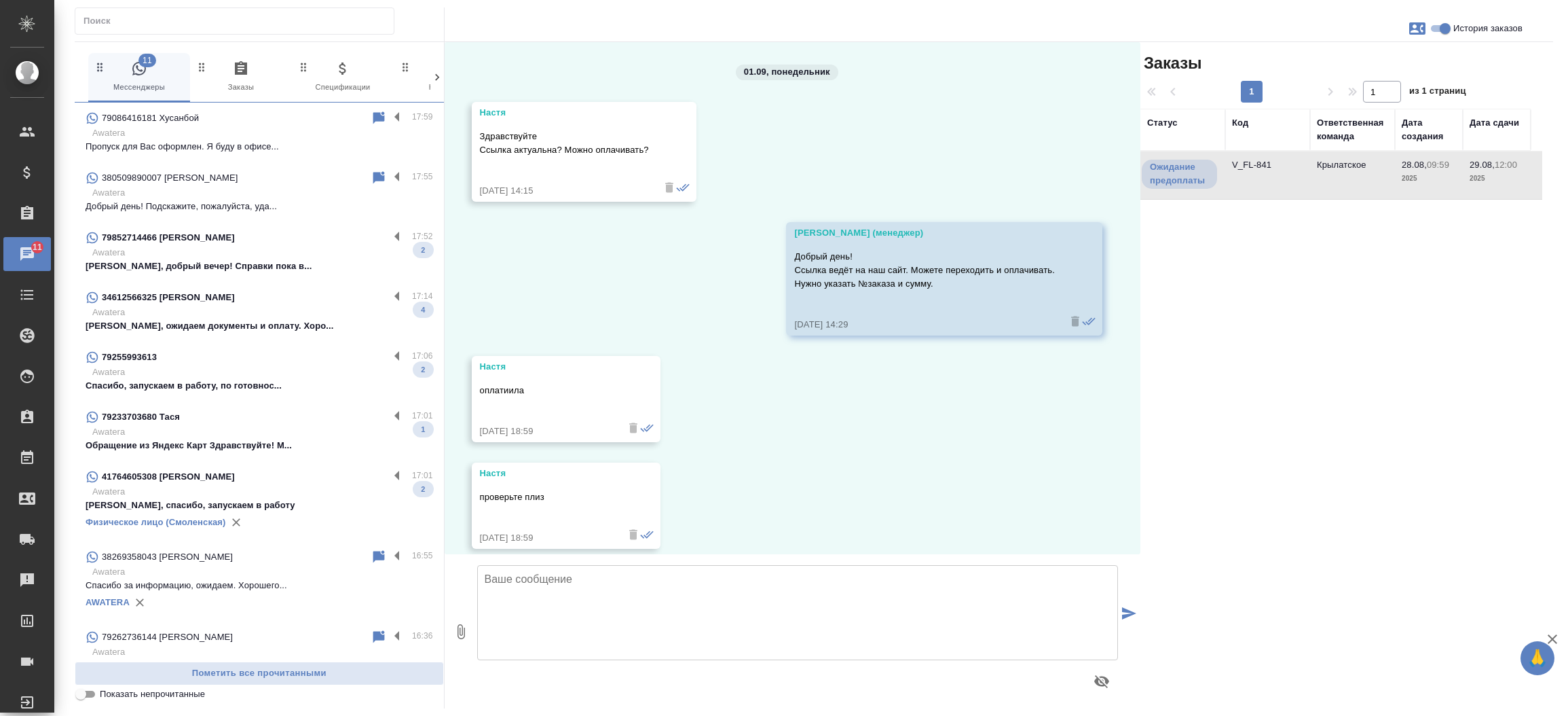
click at [257, 254] on p "Awatera" at bounding box center [262, 253] width 341 height 14
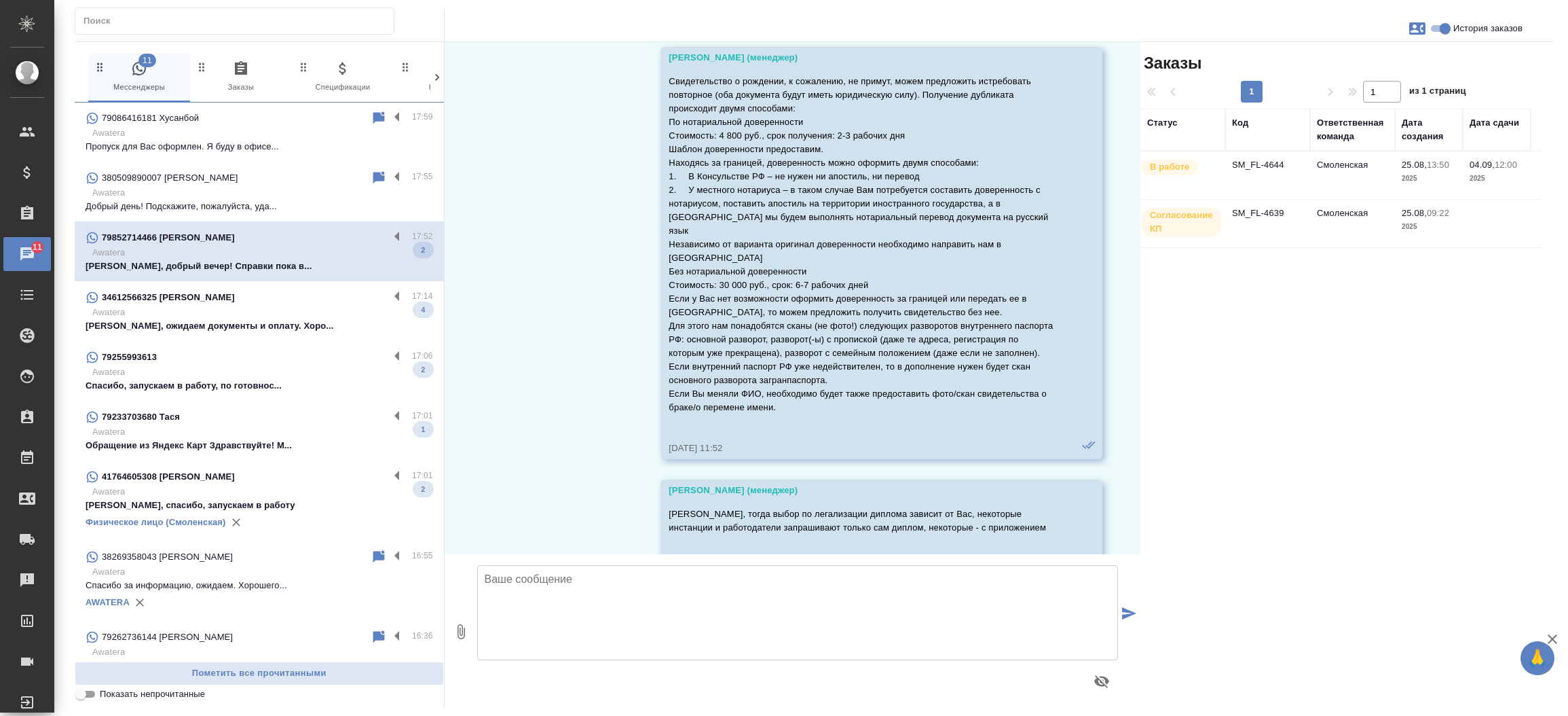
scroll to position [12949, 0]
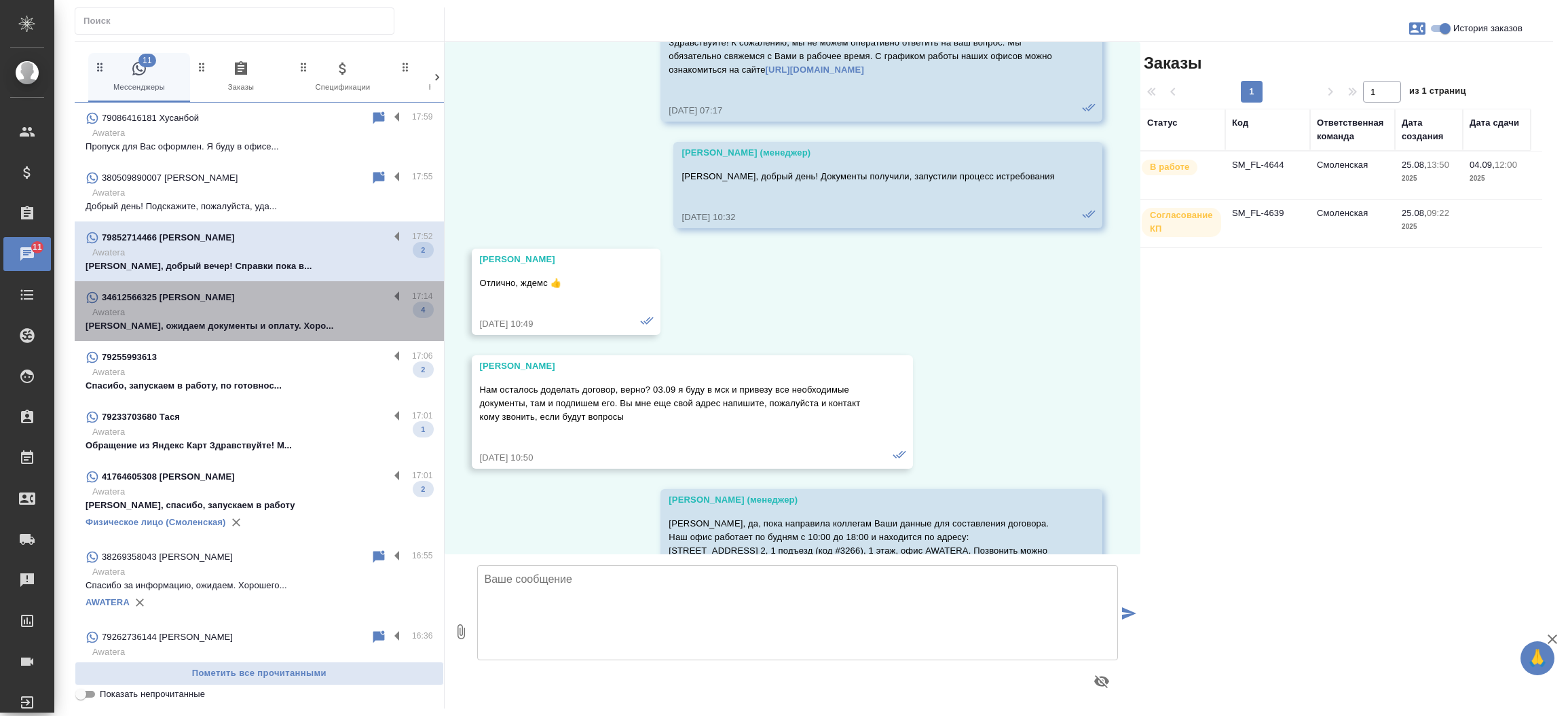
click at [262, 315] on p "Awatera" at bounding box center [262, 313] width 341 height 14
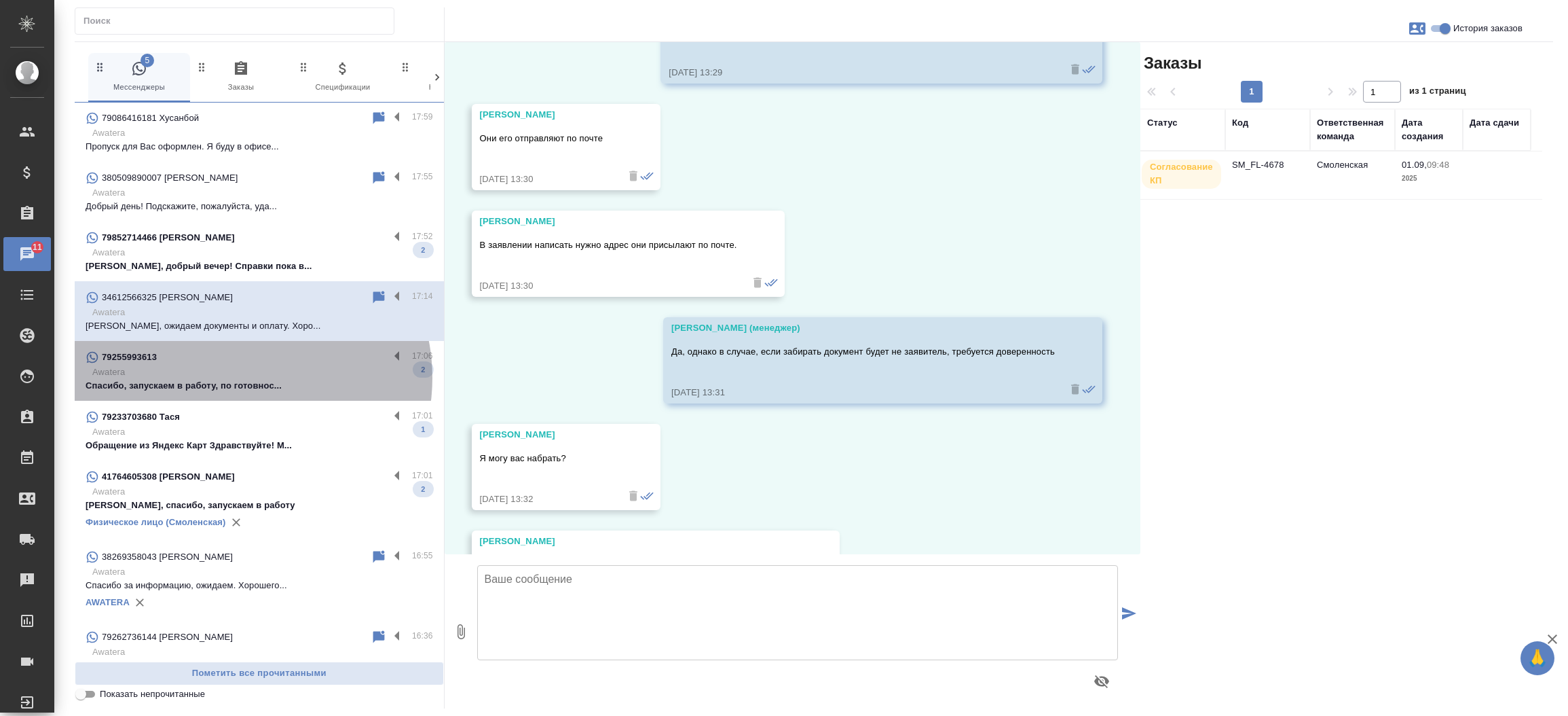
click at [239, 378] on p "Awatera" at bounding box center [262, 373] width 341 height 14
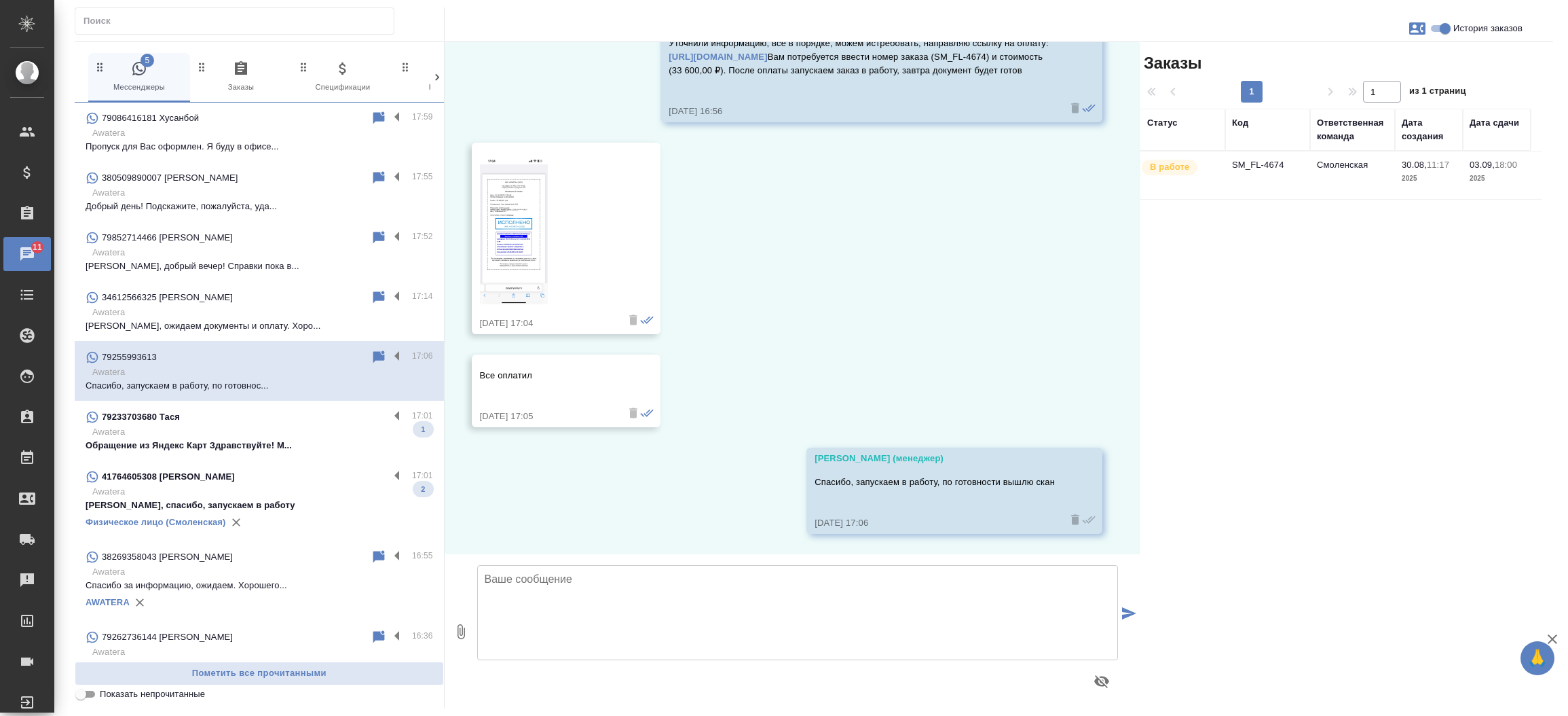
scroll to position [4101, 0]
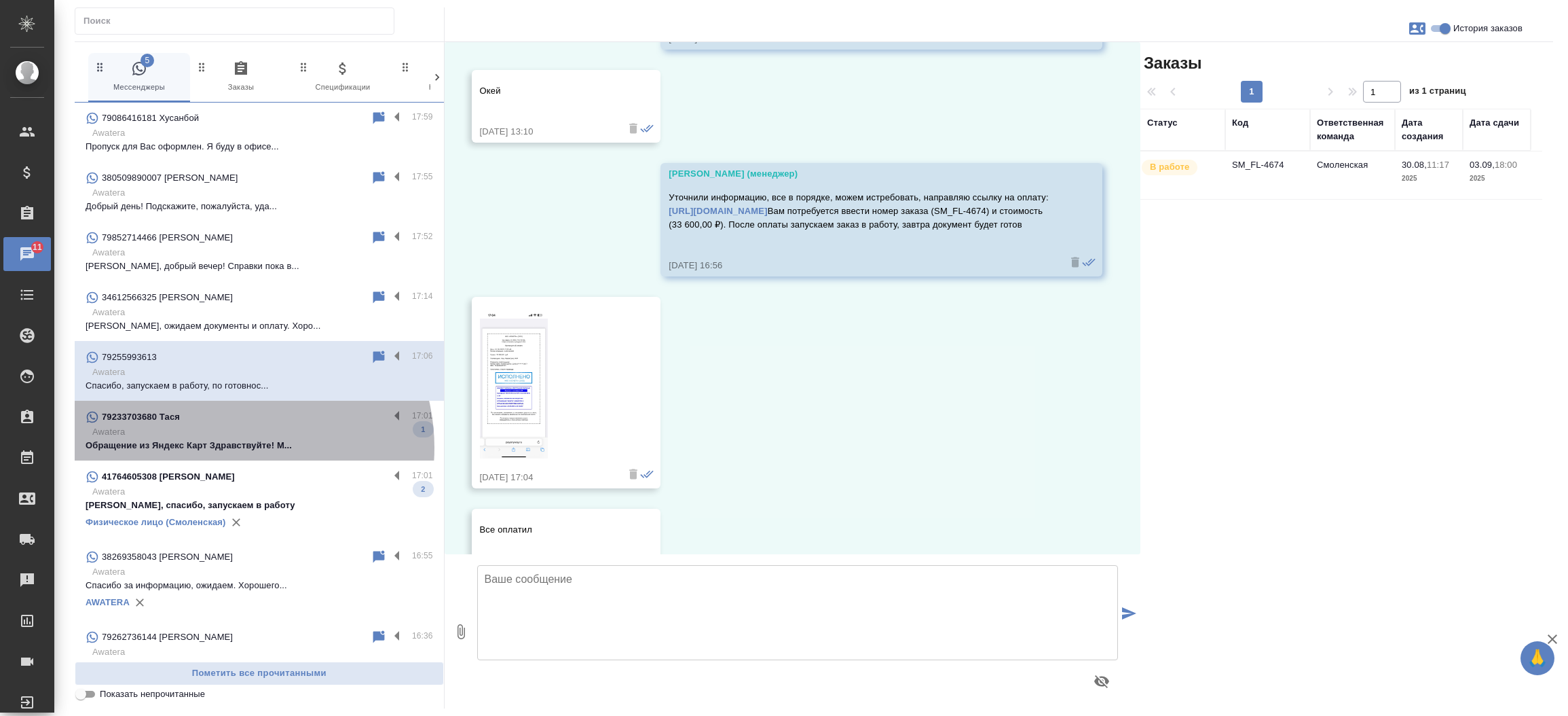
click at [225, 447] on p "Обращение из Яндекс Карт Здравствуйте! М..." at bounding box center [259, 446] width 348 height 14
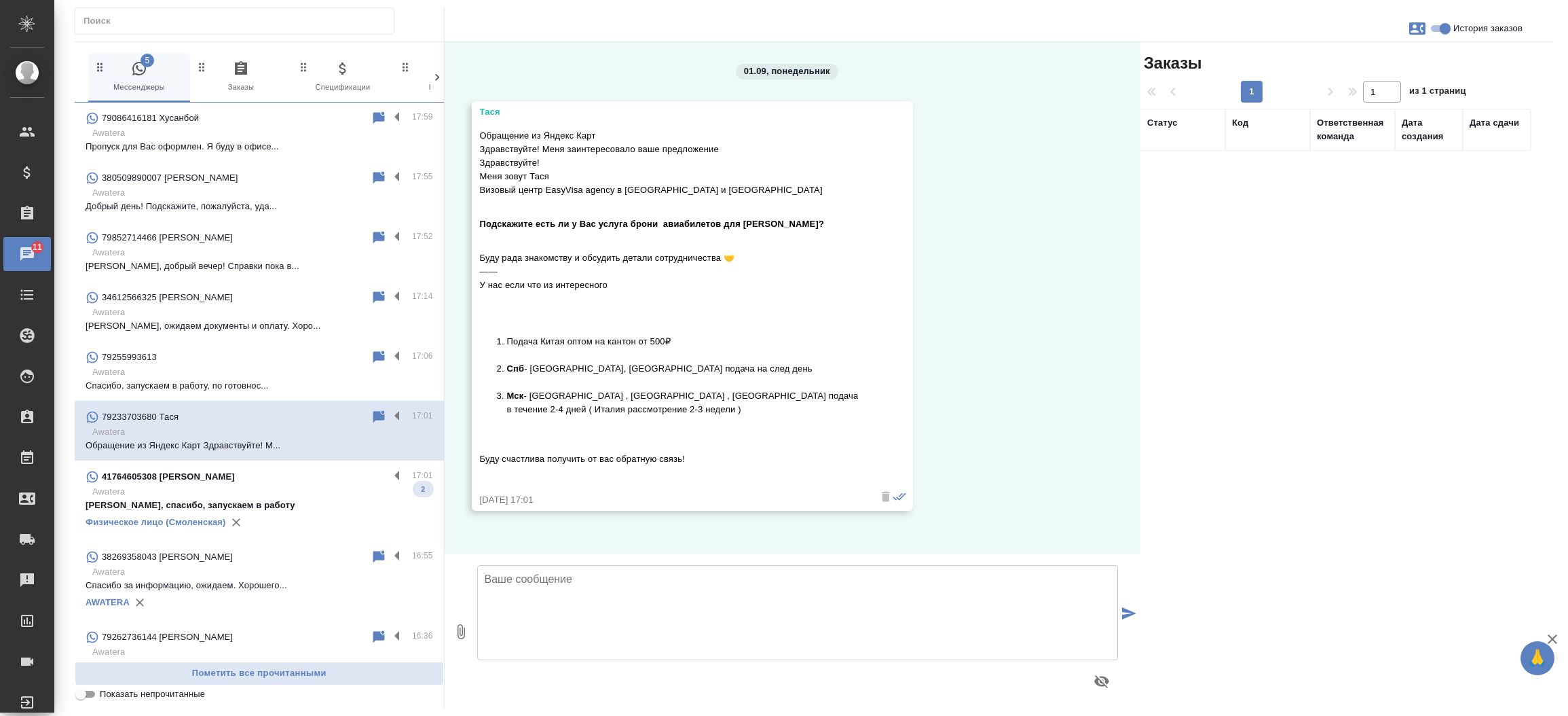
scroll to position [0, 0]
drag, startPoint x: 526, startPoint y: 108, endPoint x: 482, endPoint y: 110, distance: 44.0
click at [482, 110] on div "Тася" at bounding box center [673, 112] width 386 height 14
copy div "ася"
click at [483, 112] on div "Тася" at bounding box center [673, 112] width 386 height 14
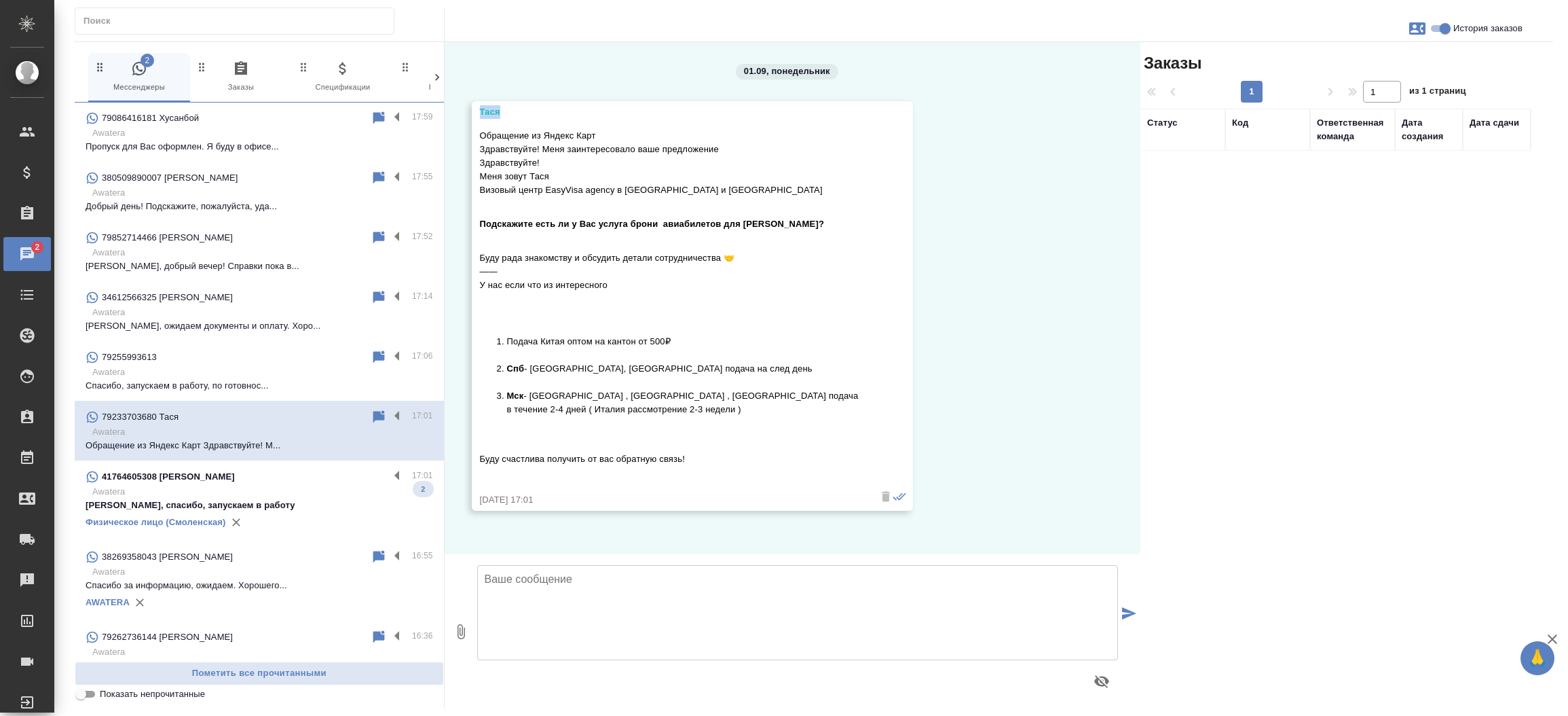
click at [483, 112] on div "Тася" at bounding box center [673, 112] width 386 height 14
copy div "Тася"
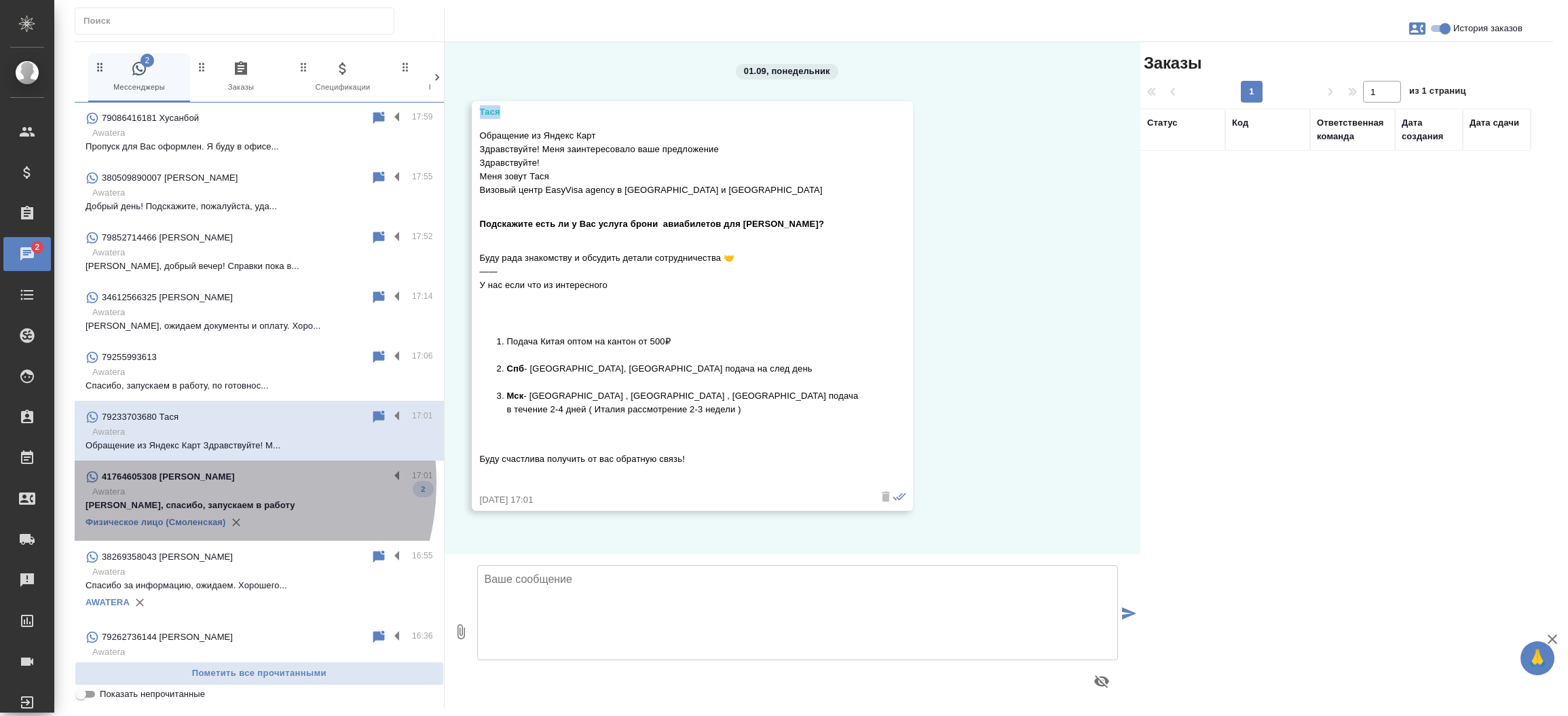
click at [188, 482] on div "41764605308 [PERSON_NAME]" at bounding box center [237, 477] width 303 height 16
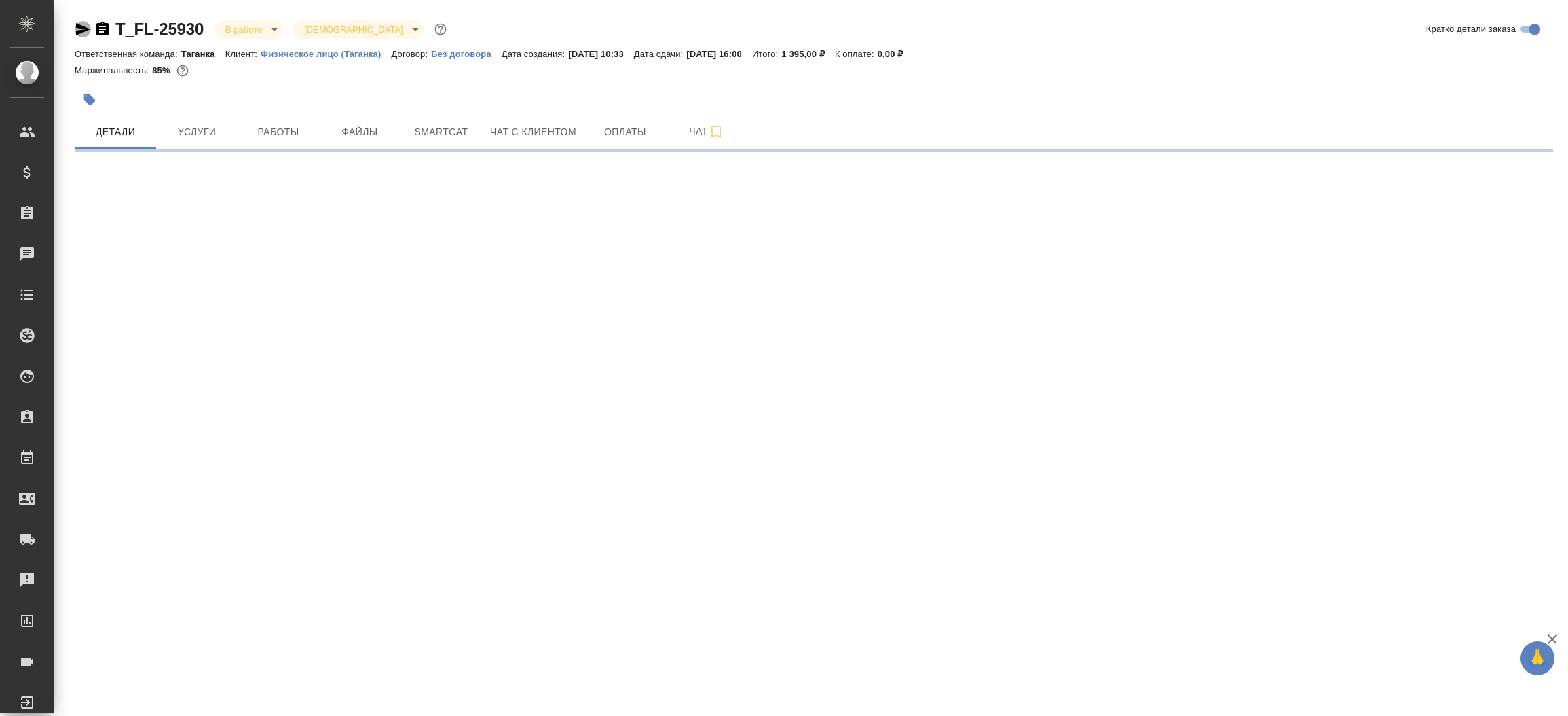
click at [83, 30] on icon "button" at bounding box center [83, 29] width 15 height 12
select select "RU"
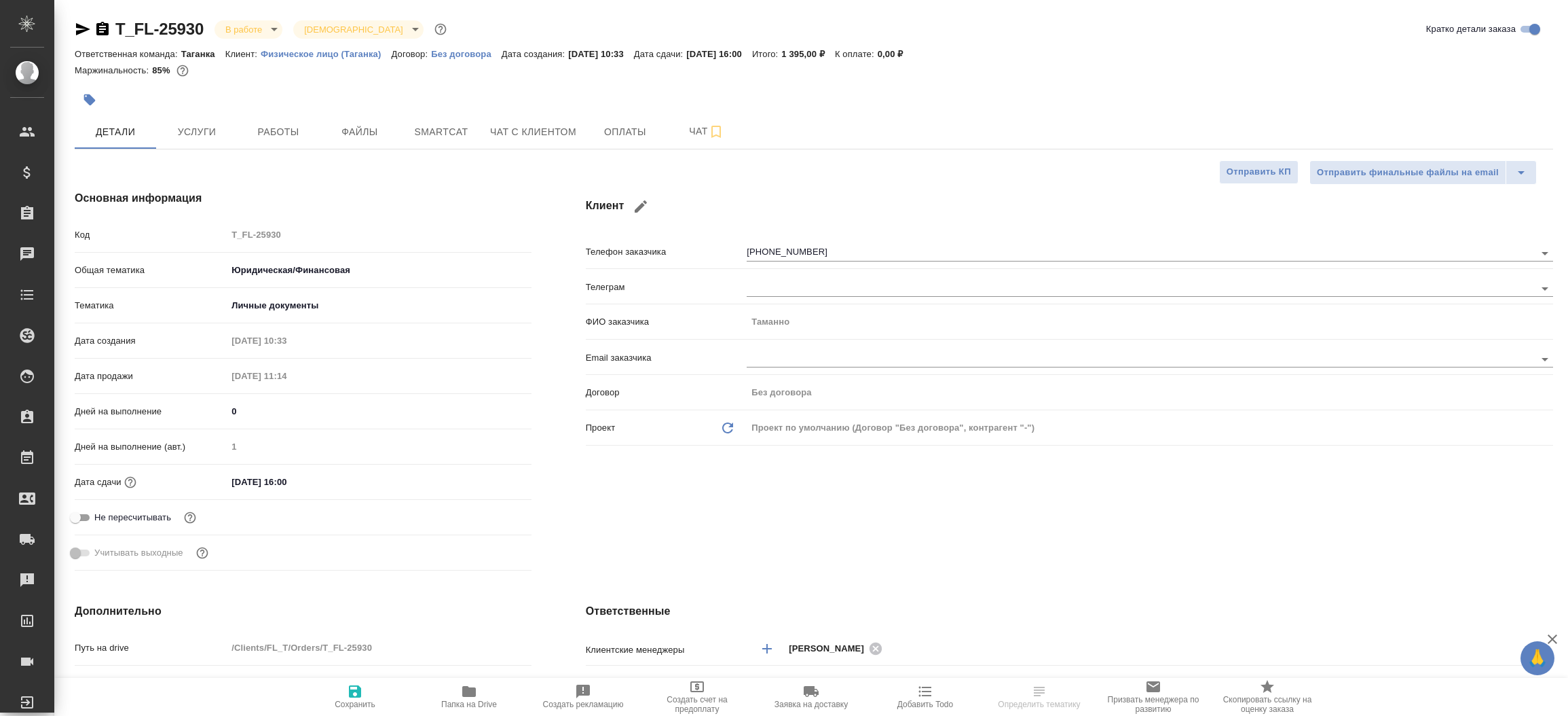
type textarea "x"
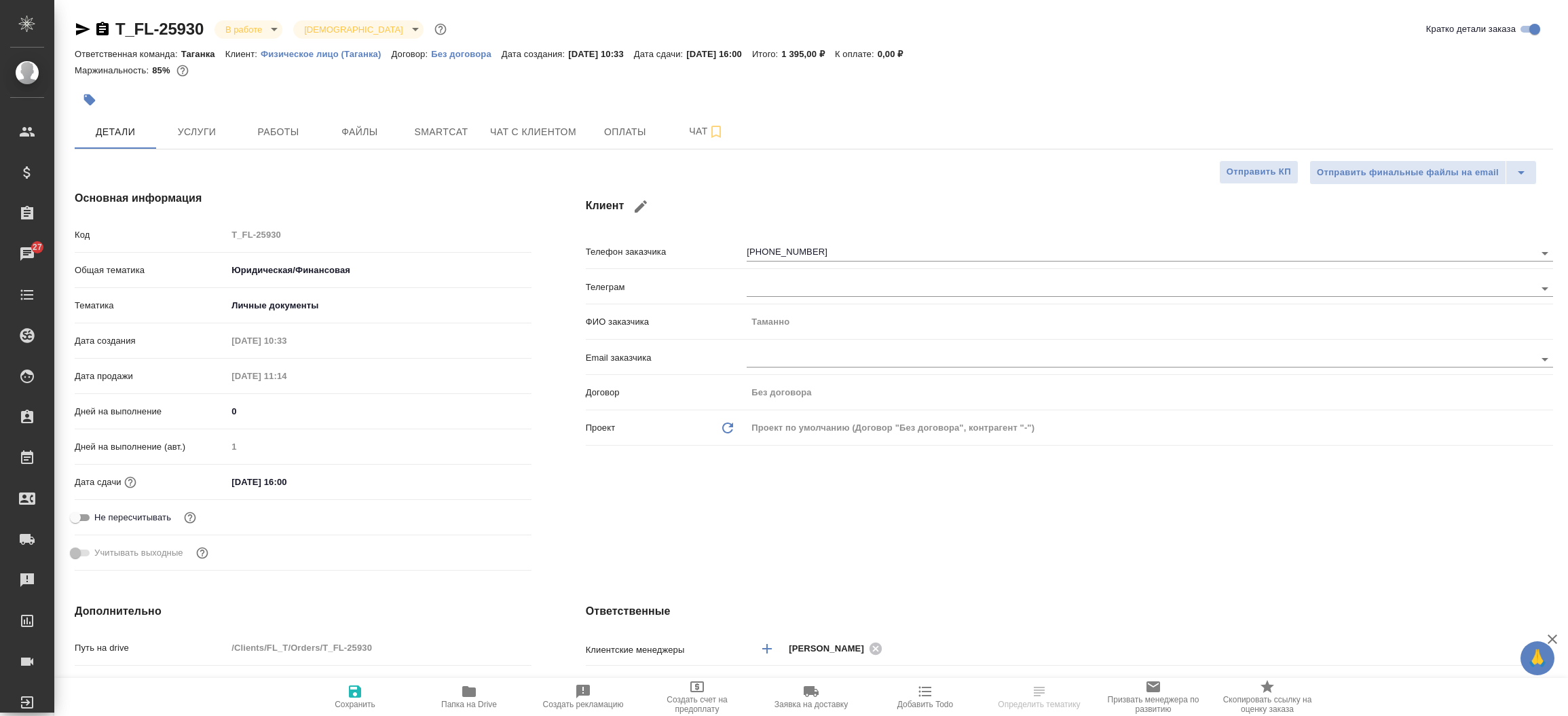
type textarea "x"
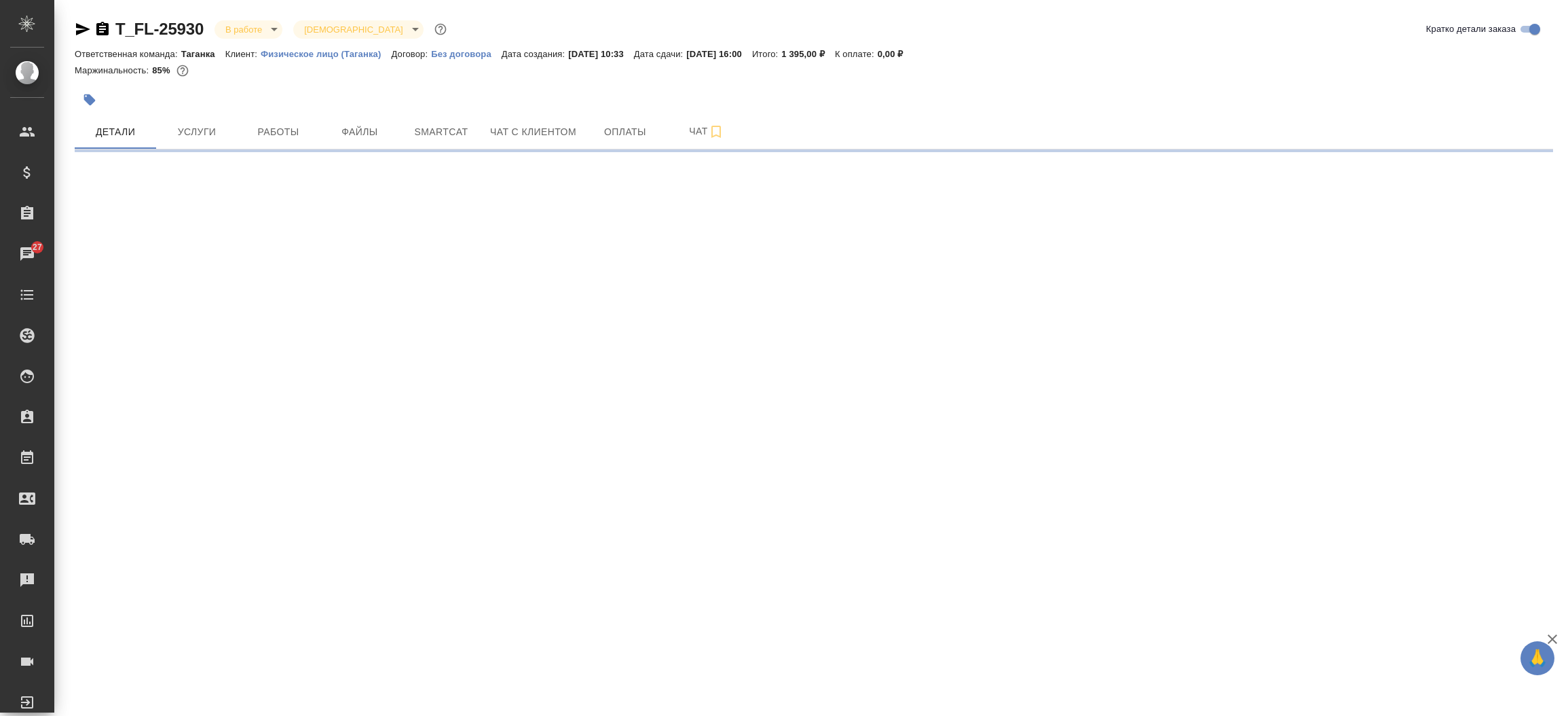
select select "RU"
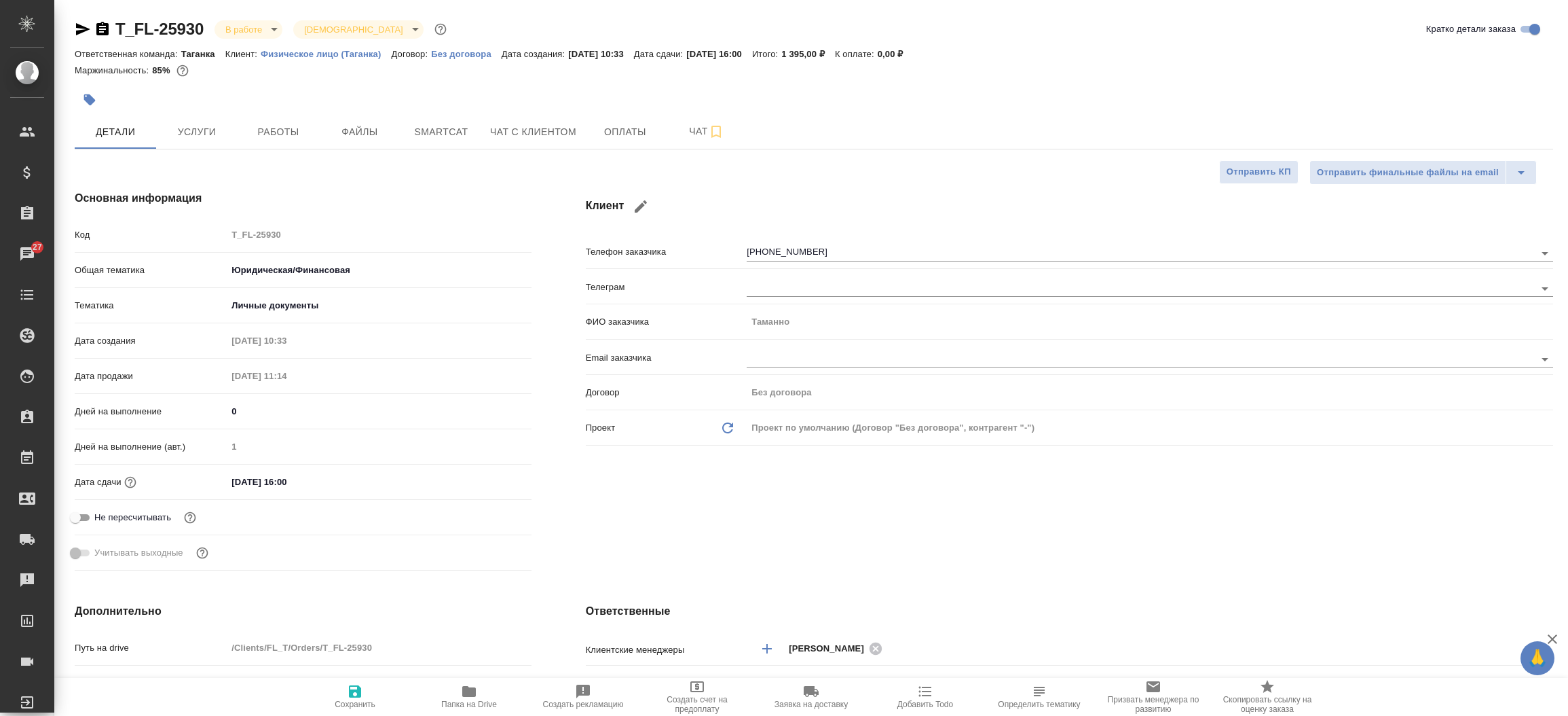
type textarea "x"
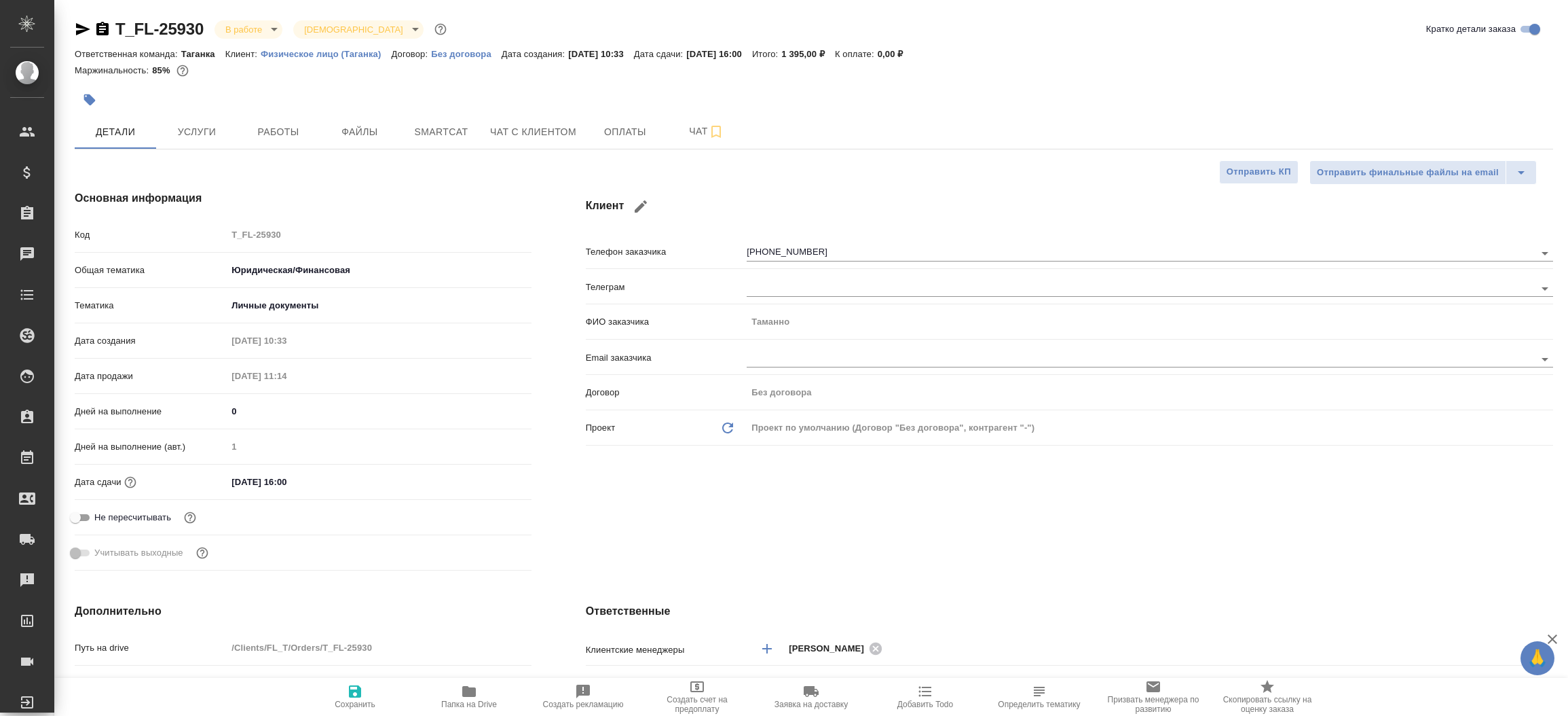
type textarea "x"
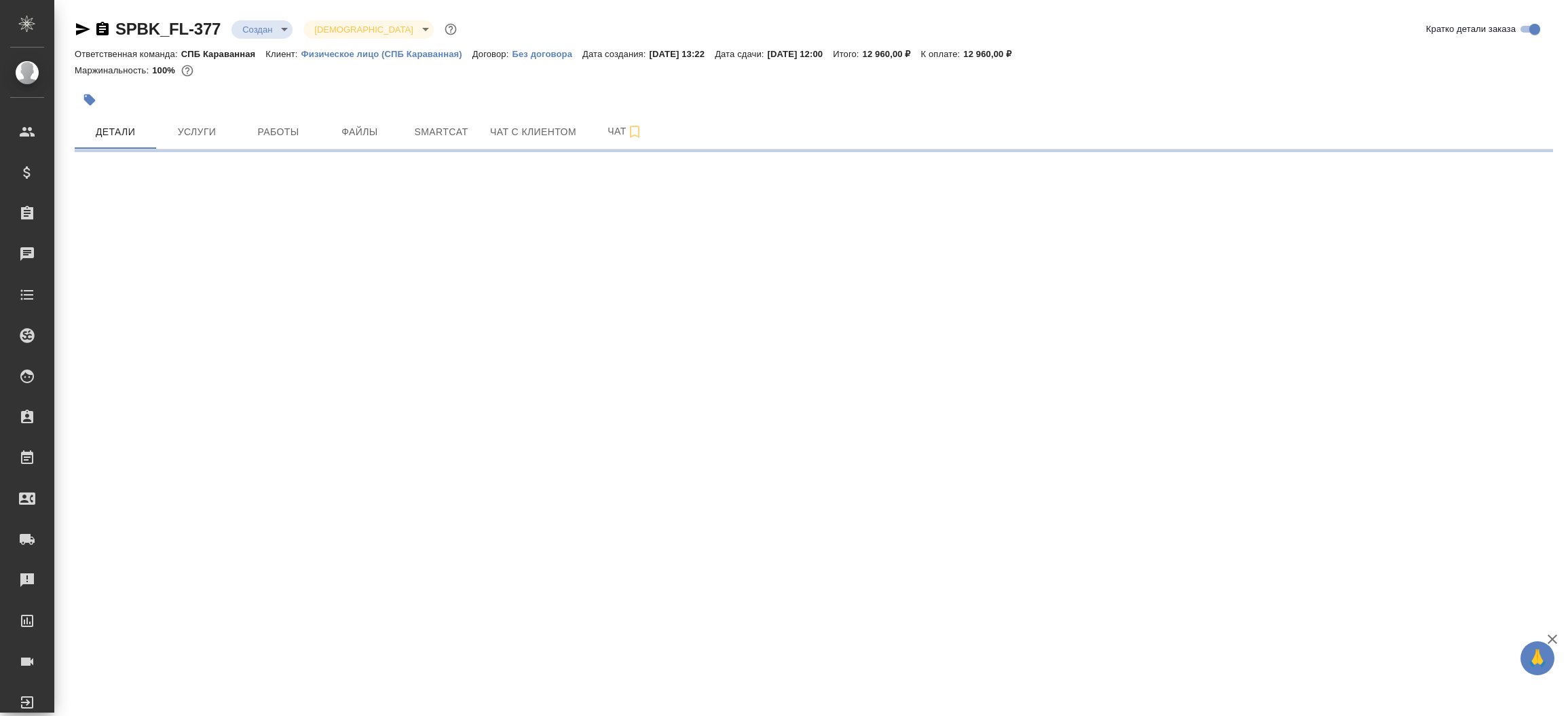
select select "RU"
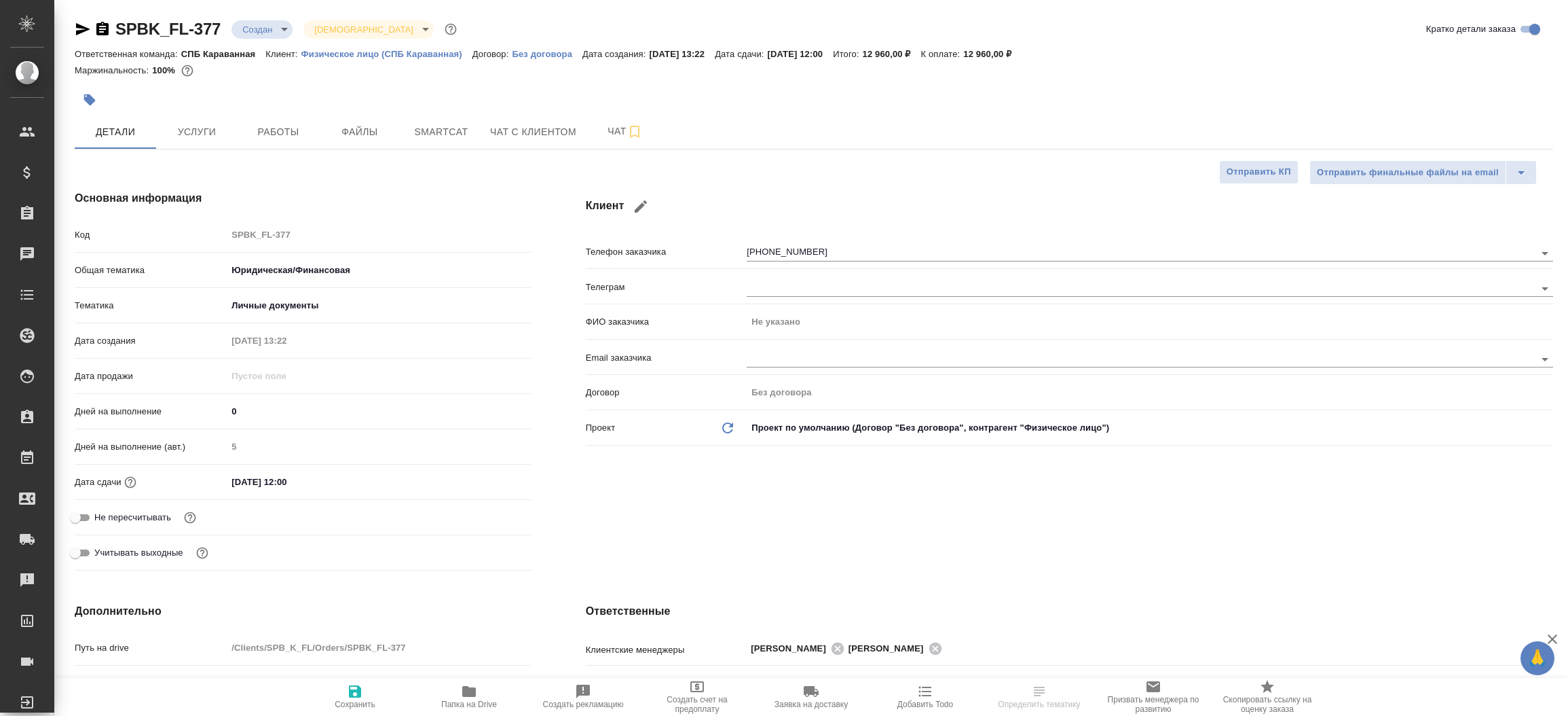
type textarea "x"
click at [81, 25] on icon "button" at bounding box center [82, 28] width 16 height 16
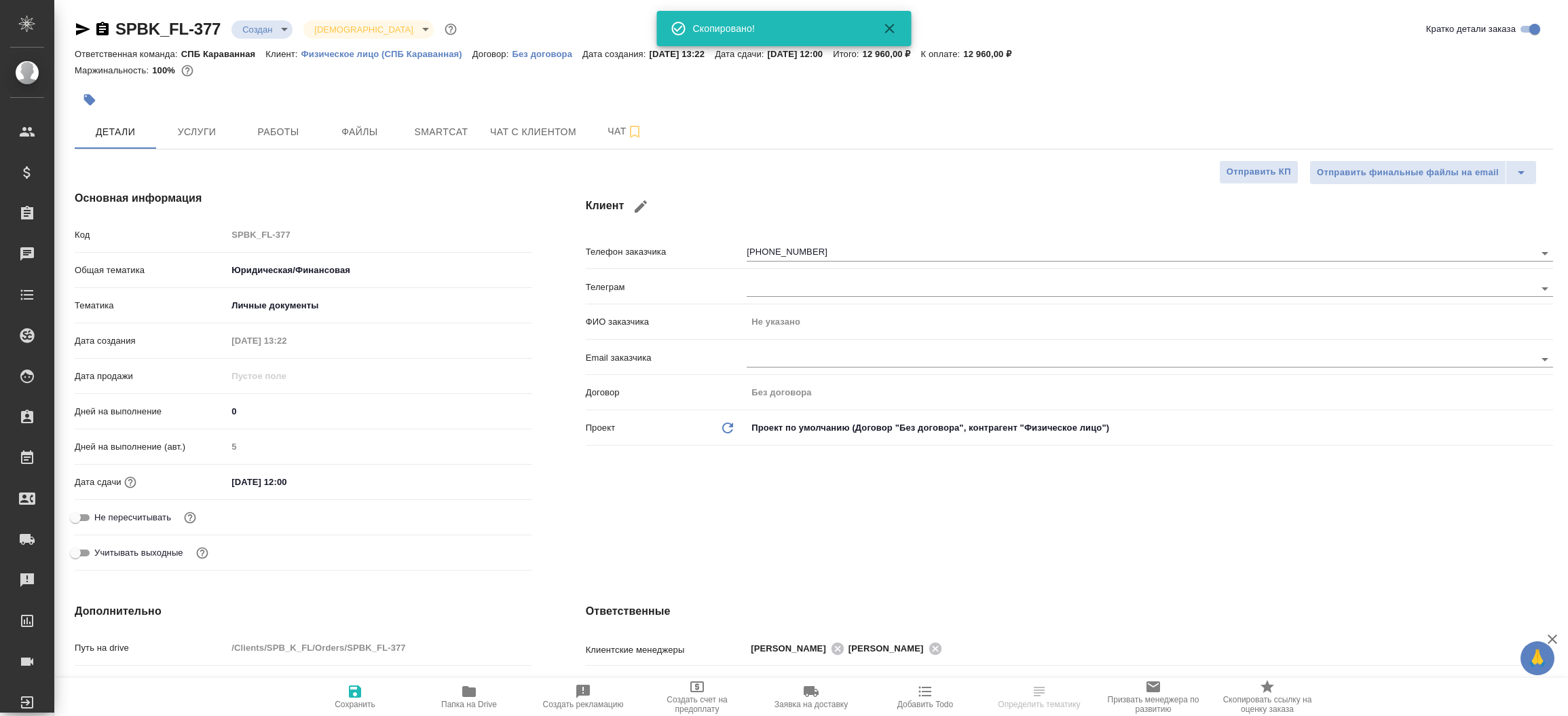
type textarea "x"
select select "RU"
type textarea "x"
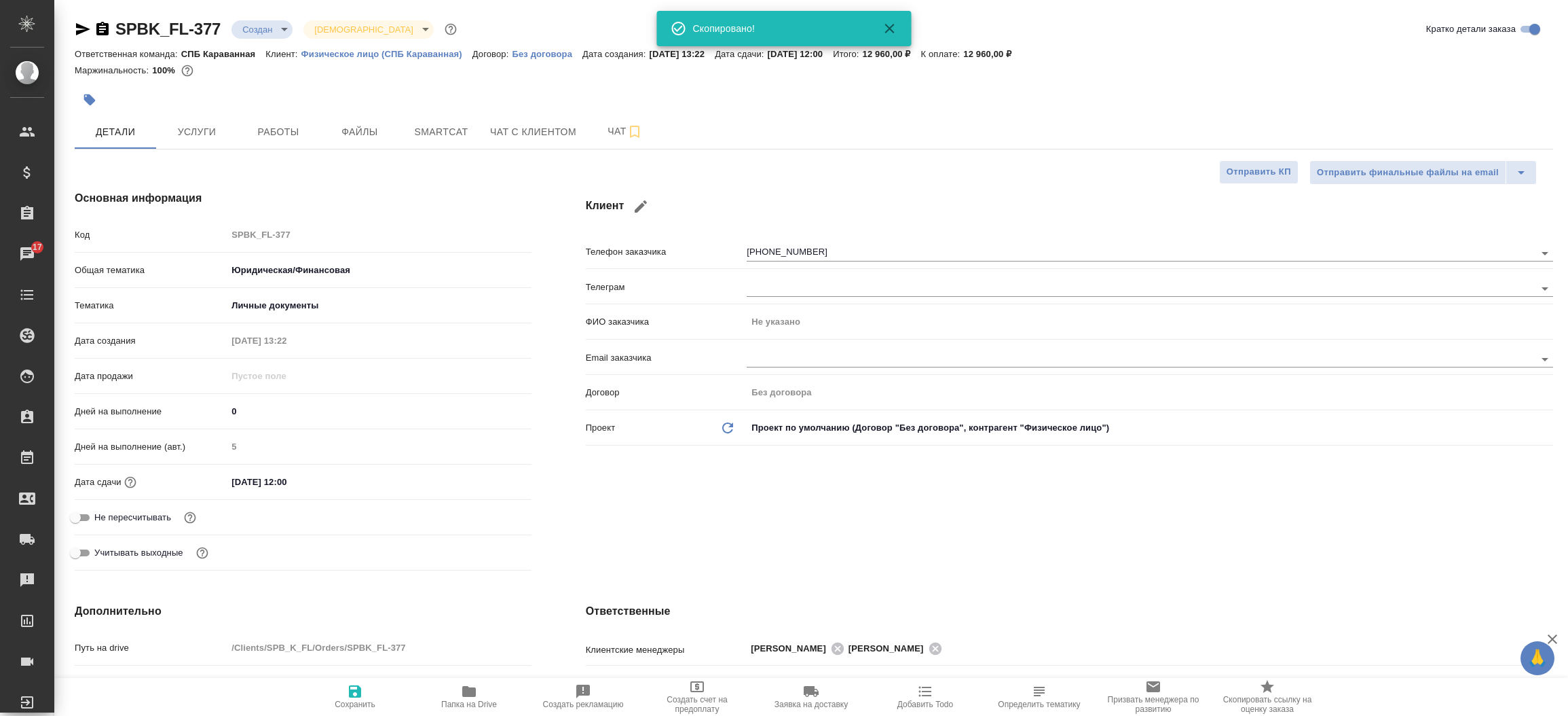
type textarea "x"
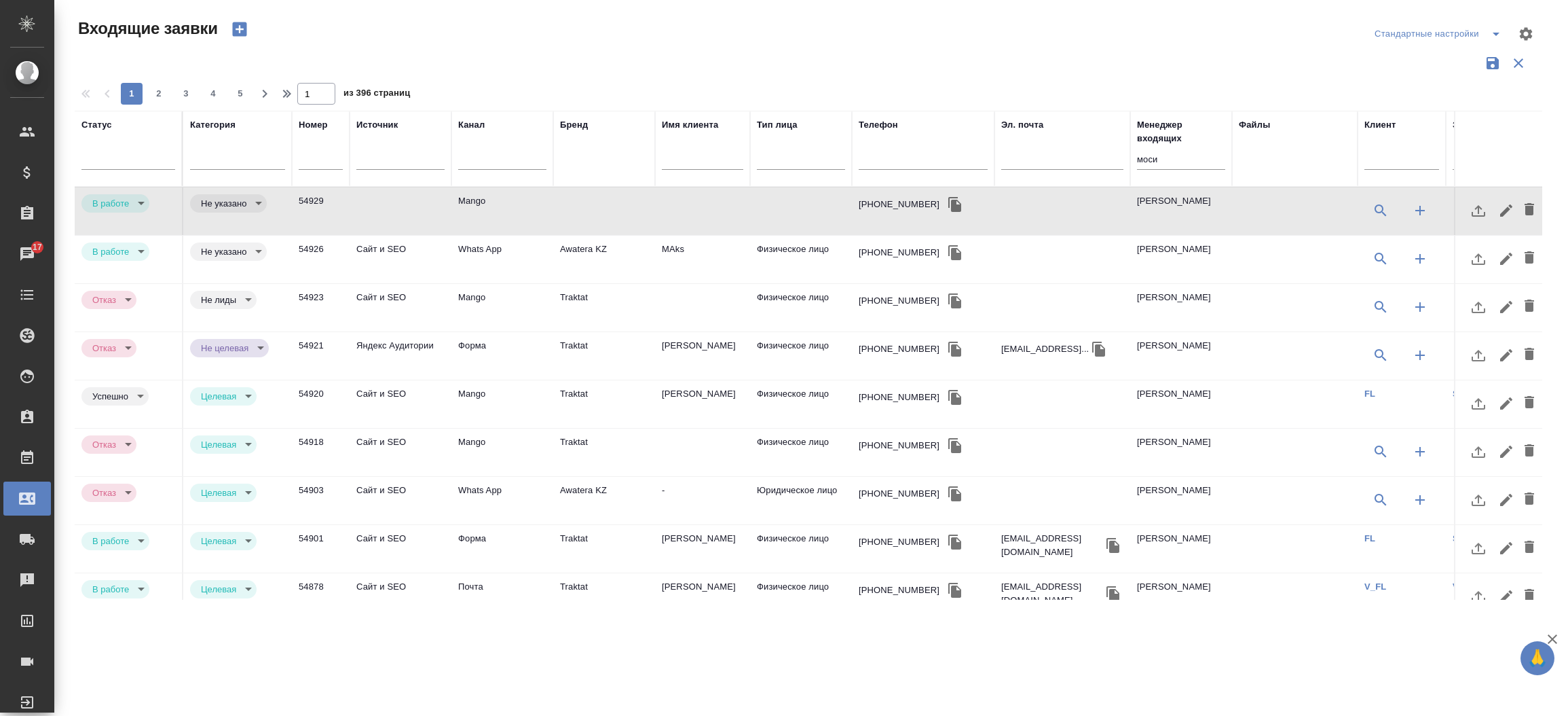
select select "RU"
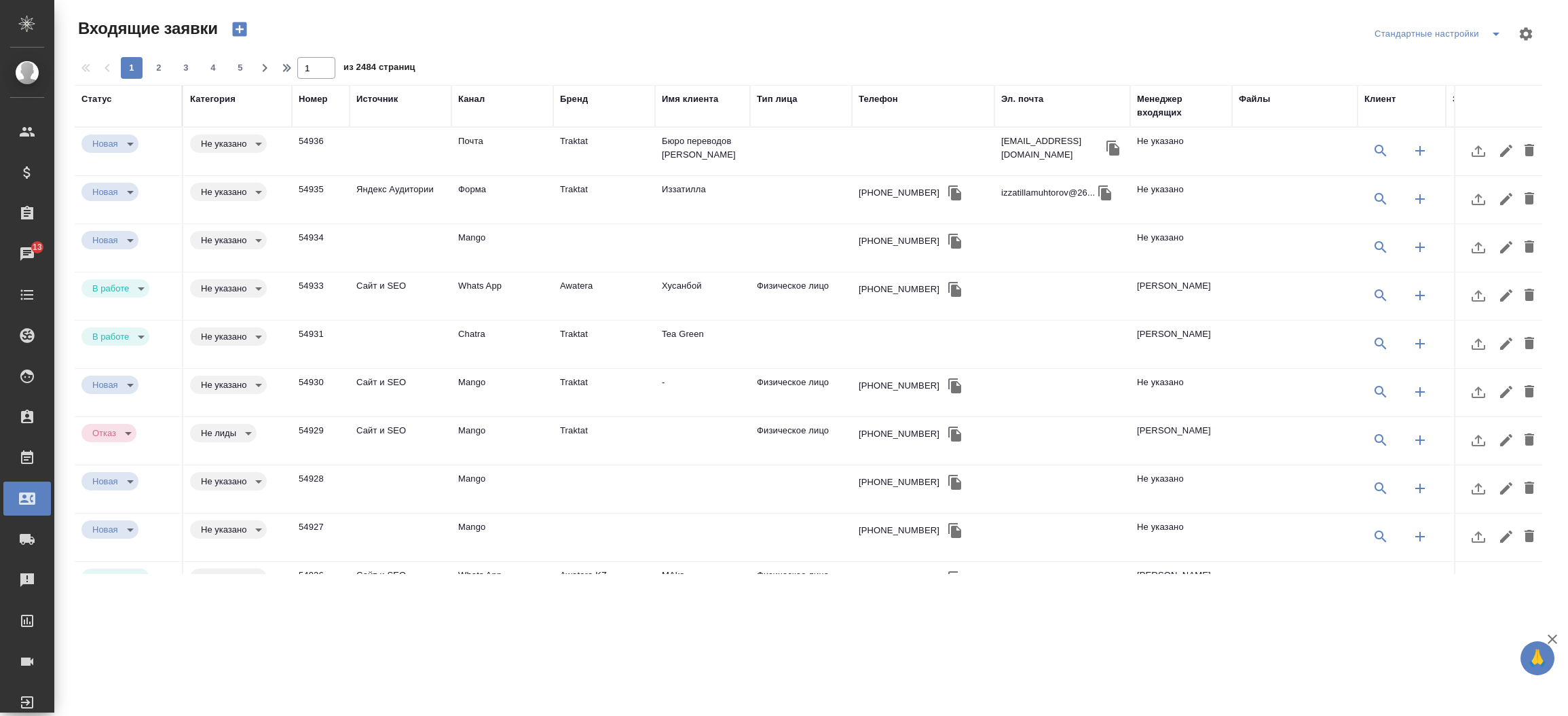
select select "RU"
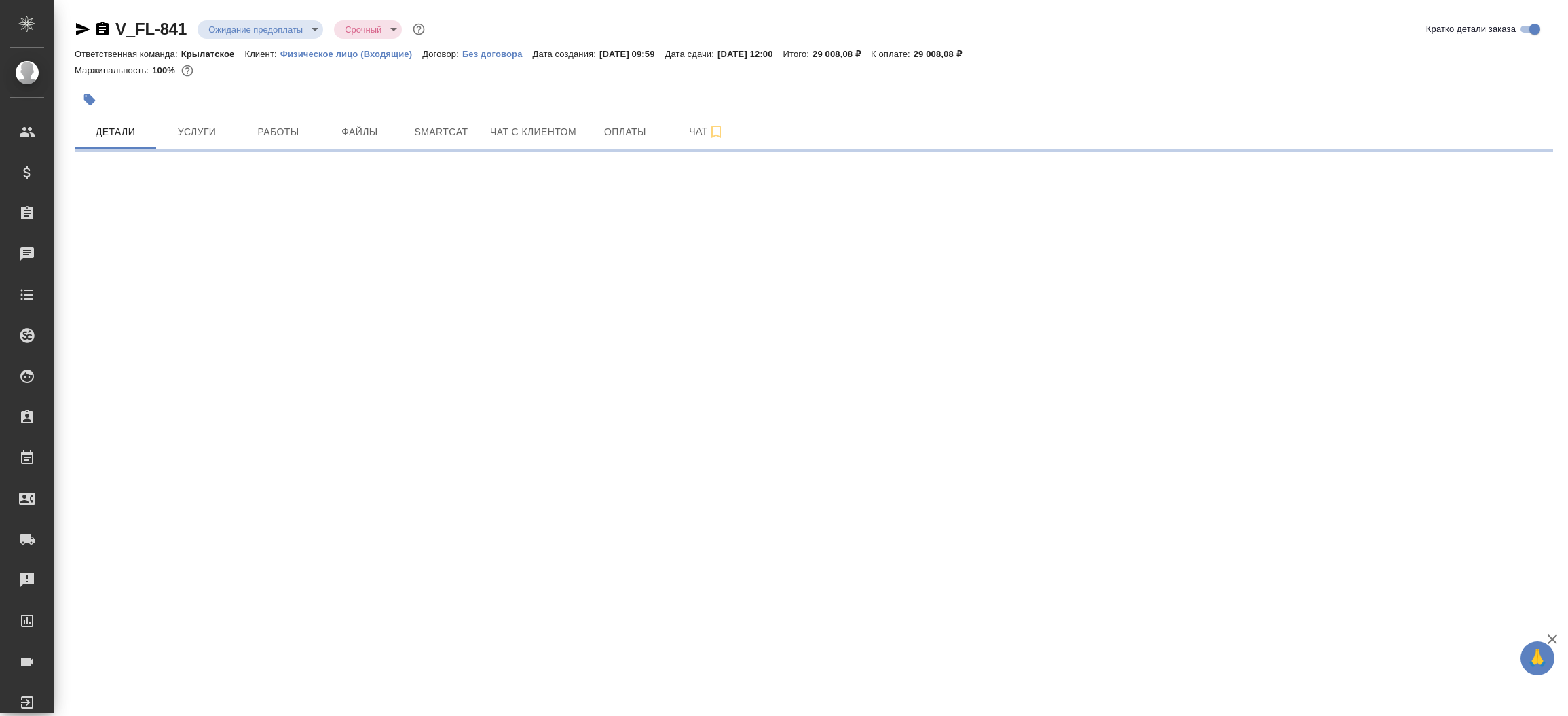
select select "RU"
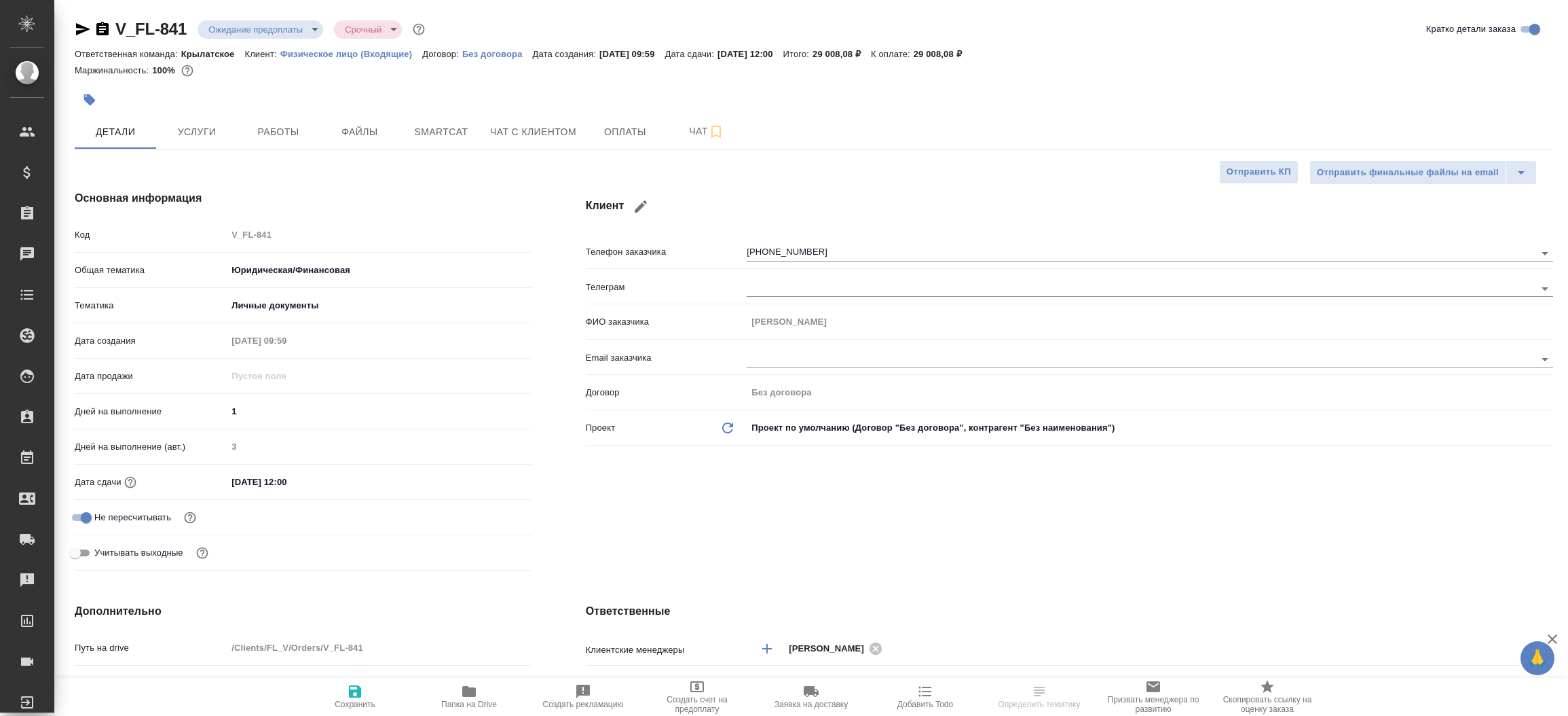
type textarea "x"
click at [82, 19] on div "V_FL-841 Ожидание предоплаты waitingForPrepayment Срочный urgent" at bounding box center [251, 29] width 353 height 22
click at [82, 22] on icon "button" at bounding box center [82, 28] width 16 height 16
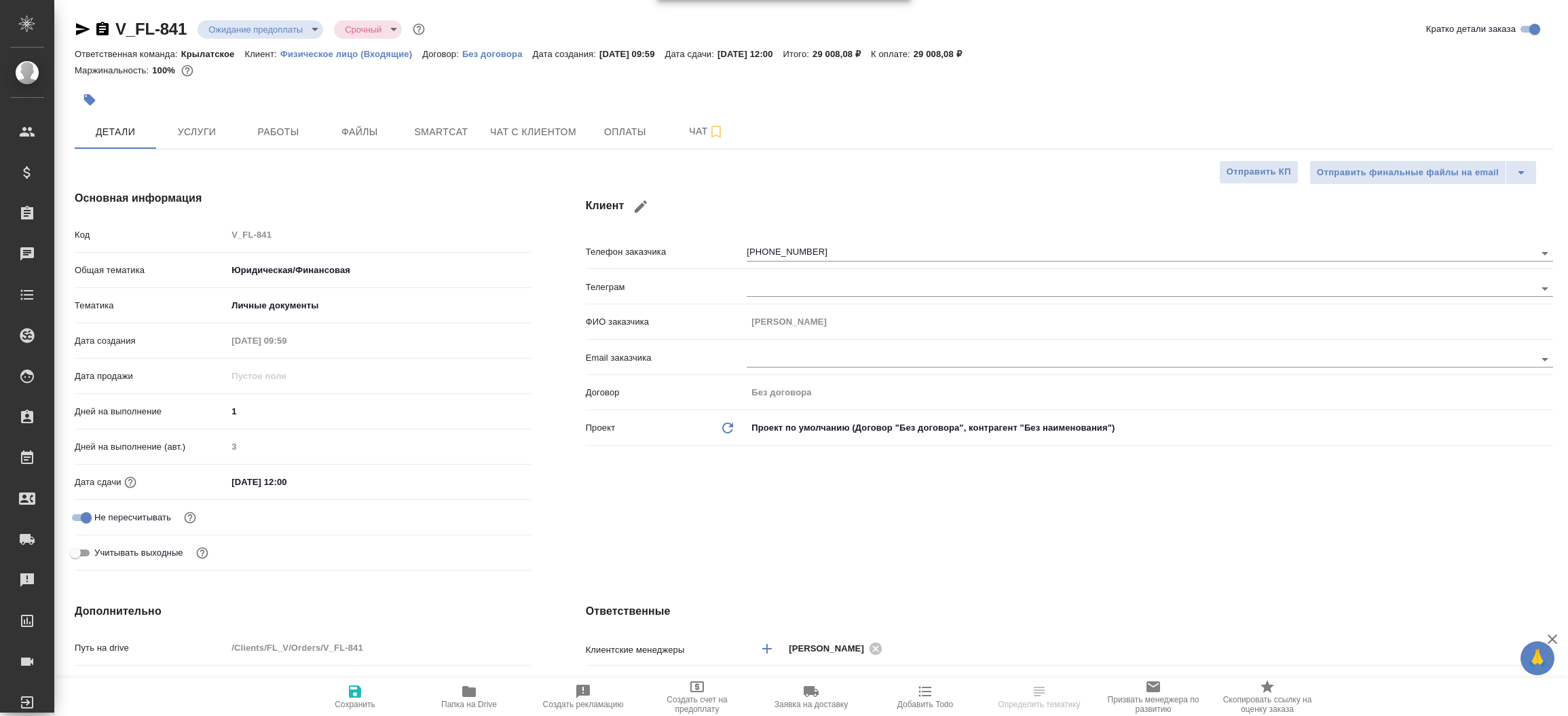
type textarea "x"
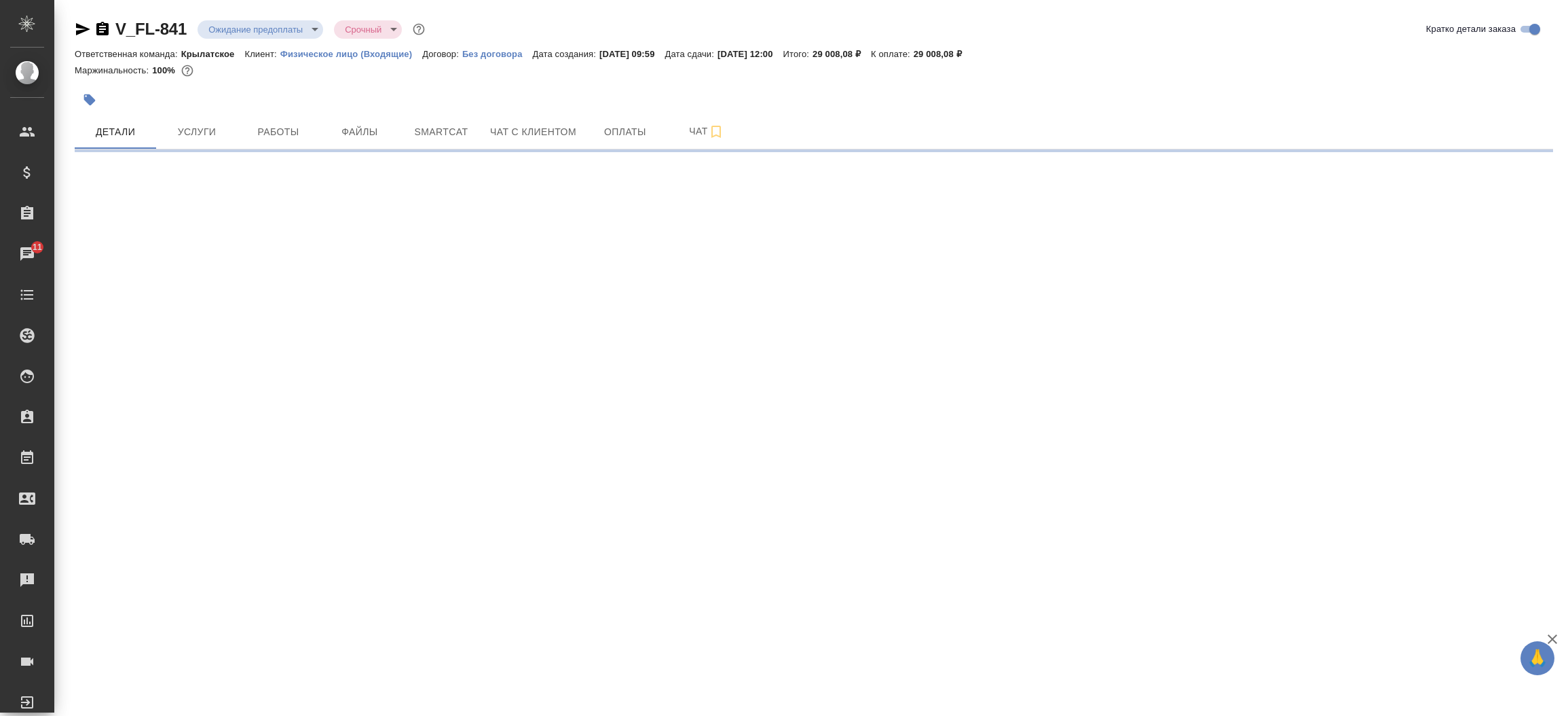
select select "RU"
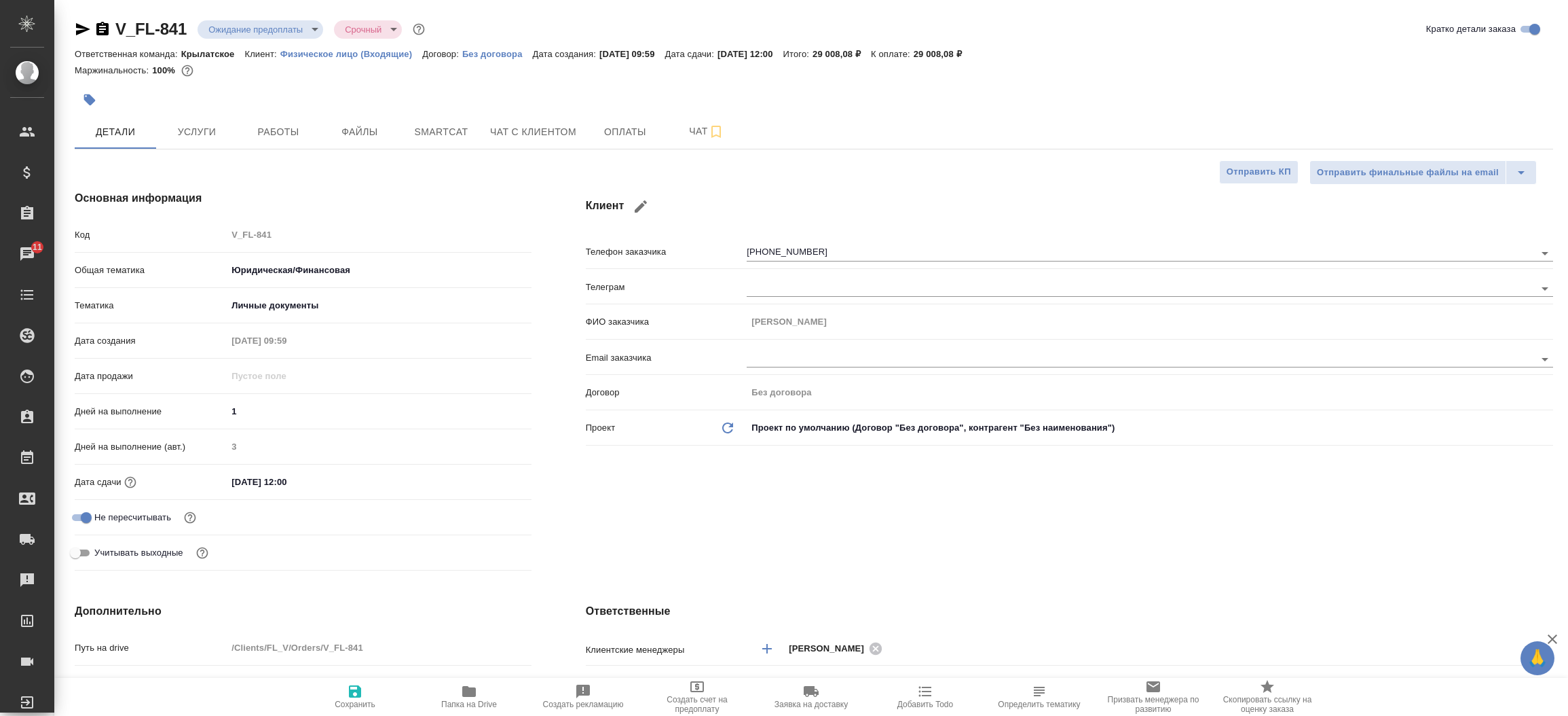
type textarea "x"
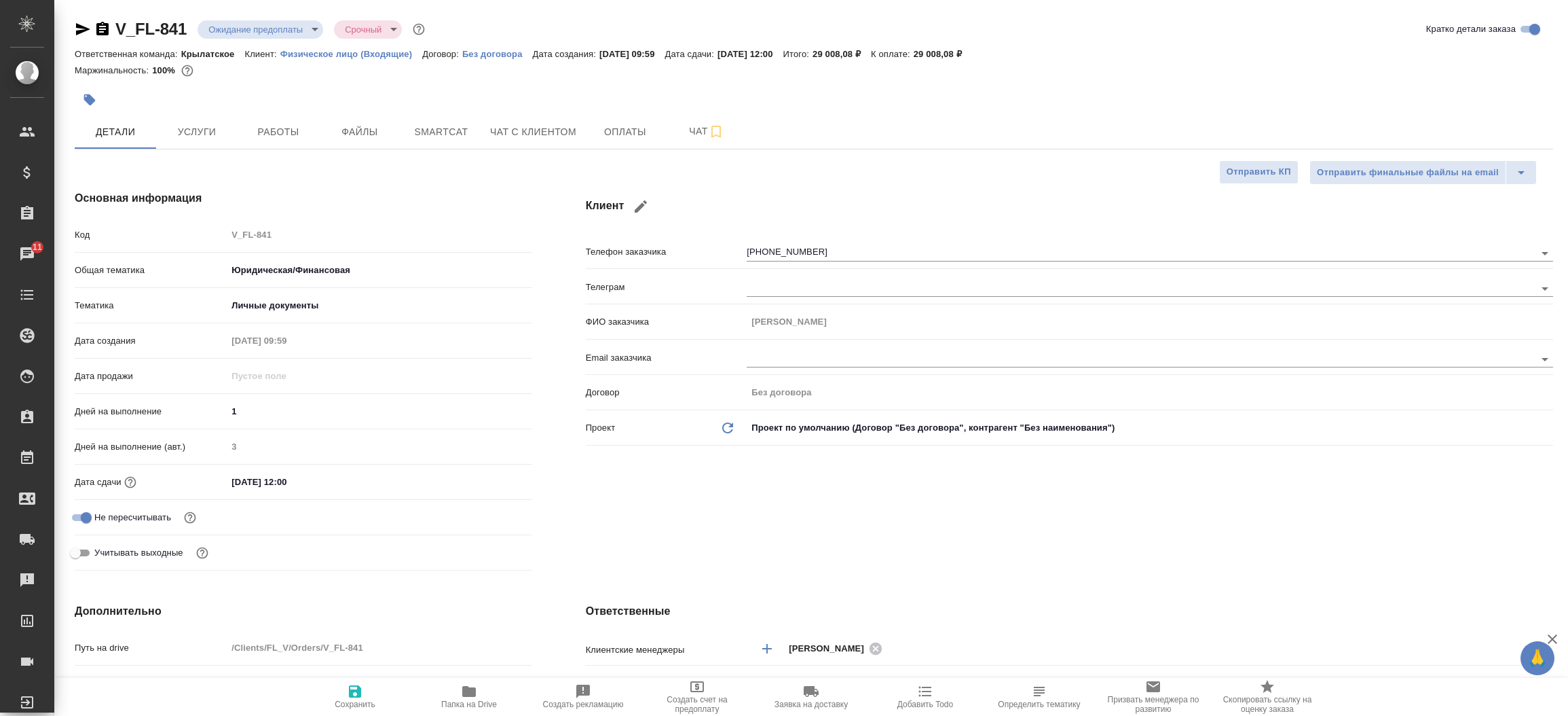
type textarea "x"
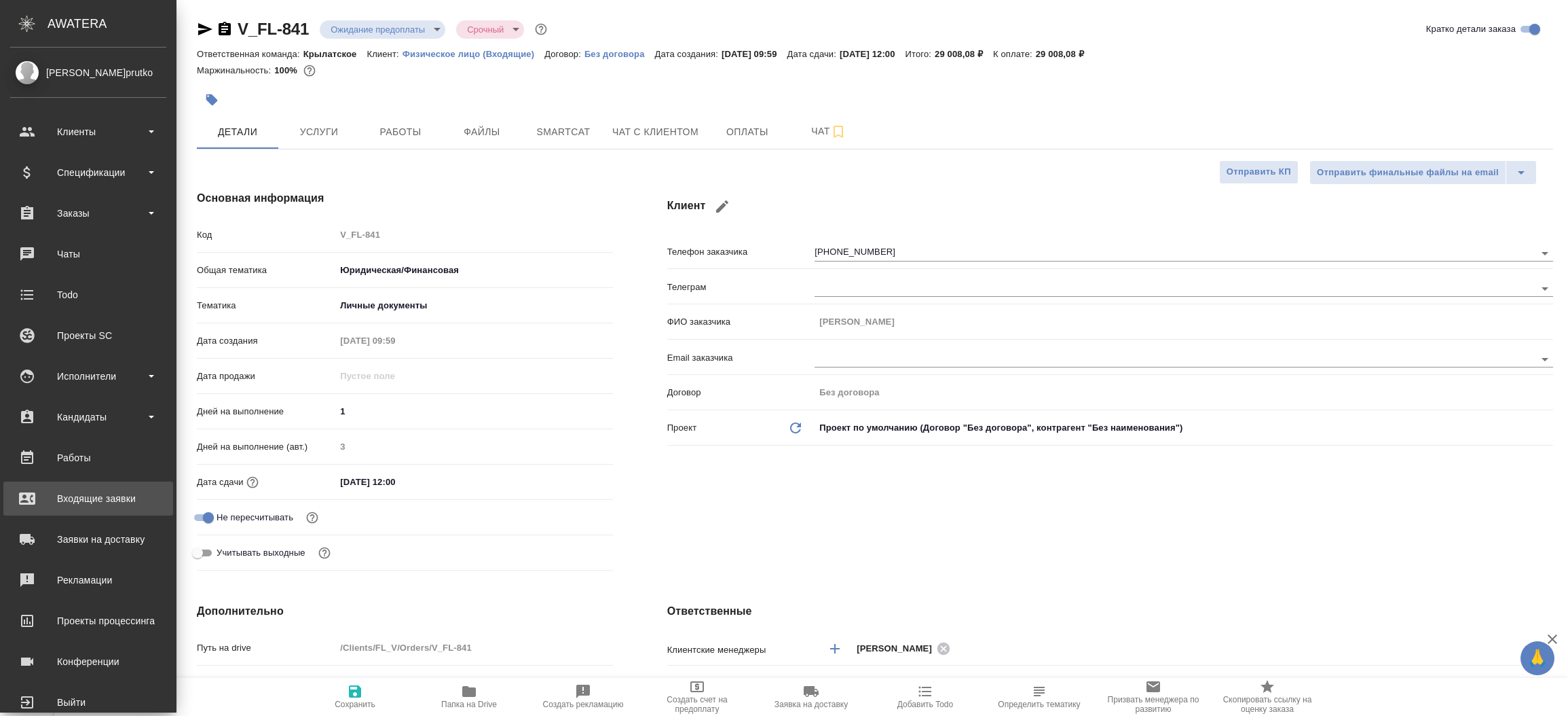
type textarea "x"
click at [66, 501] on div "Входящие заявки" at bounding box center [88, 498] width 156 height 20
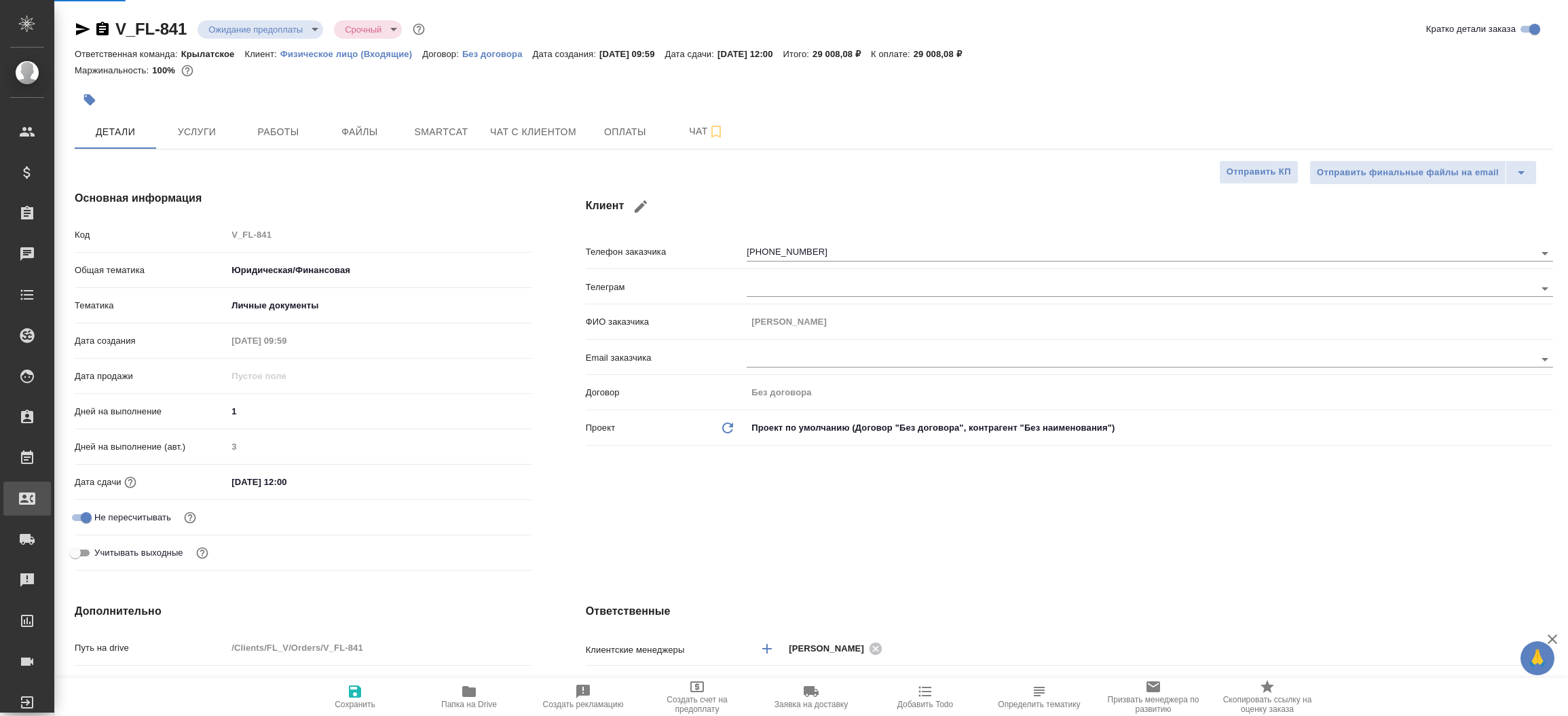
select select "RU"
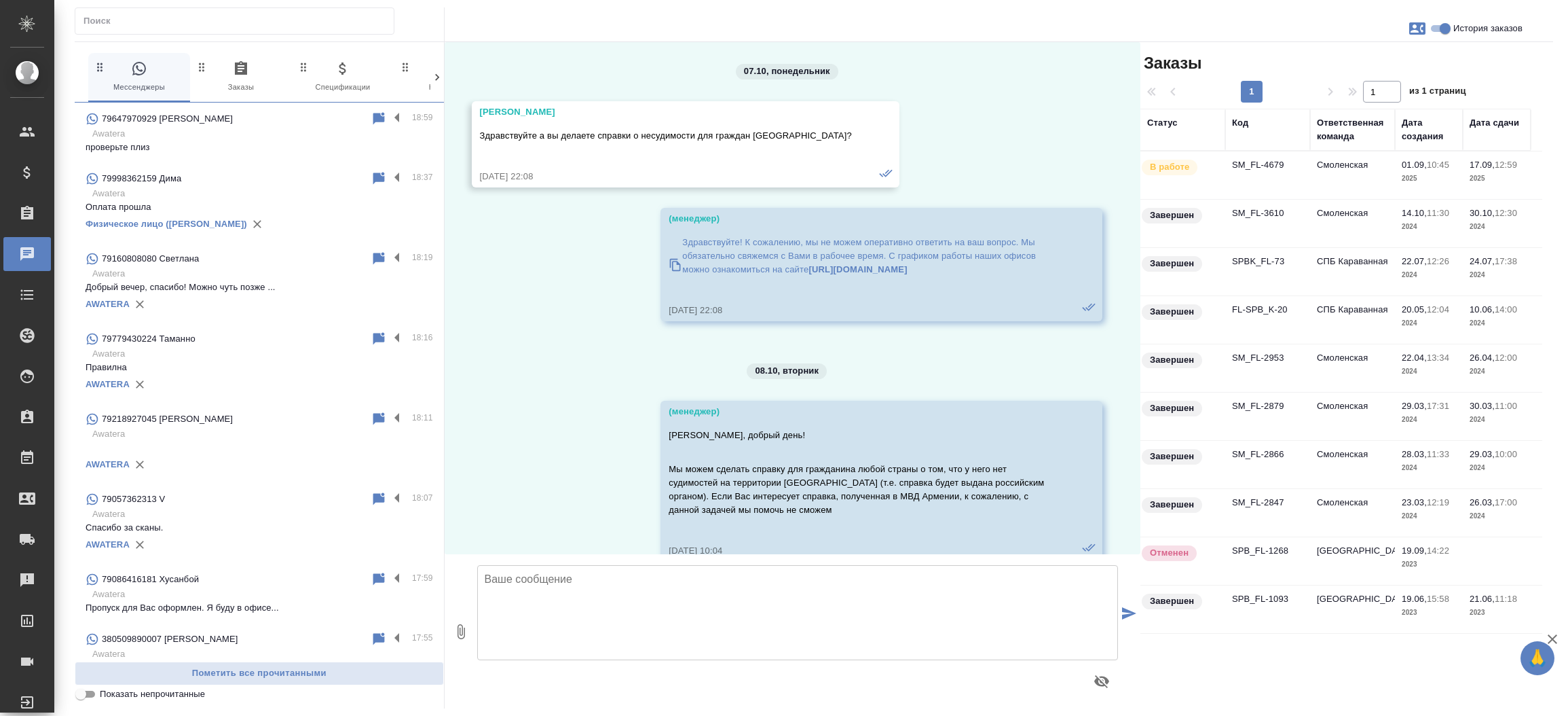
scroll to position [11737, 0]
